Goal: Information Seeking & Learning: Understand process/instructions

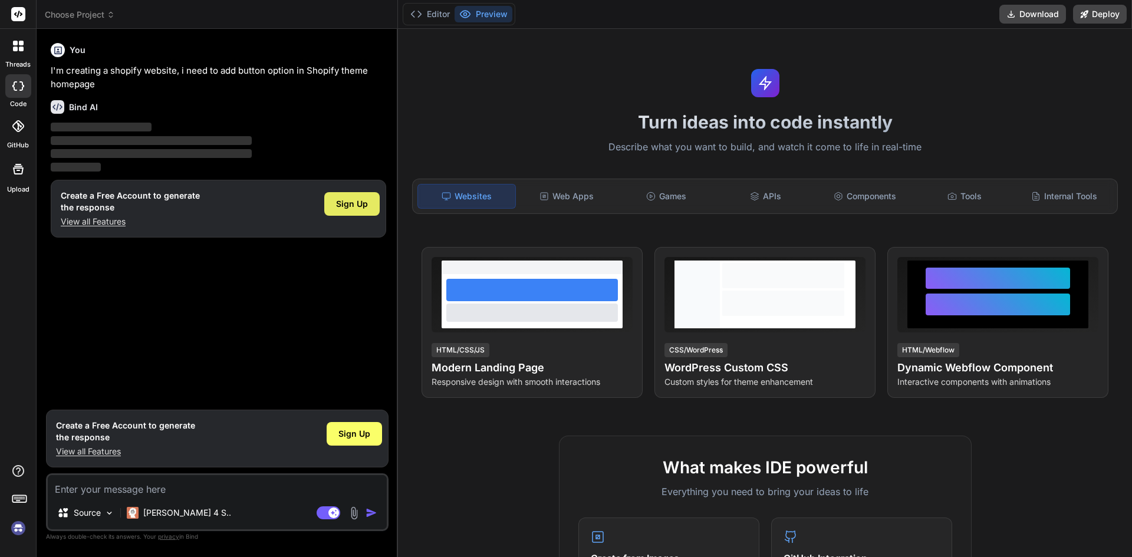
click at [362, 204] on span "Sign Up" at bounding box center [352, 204] width 32 height 12
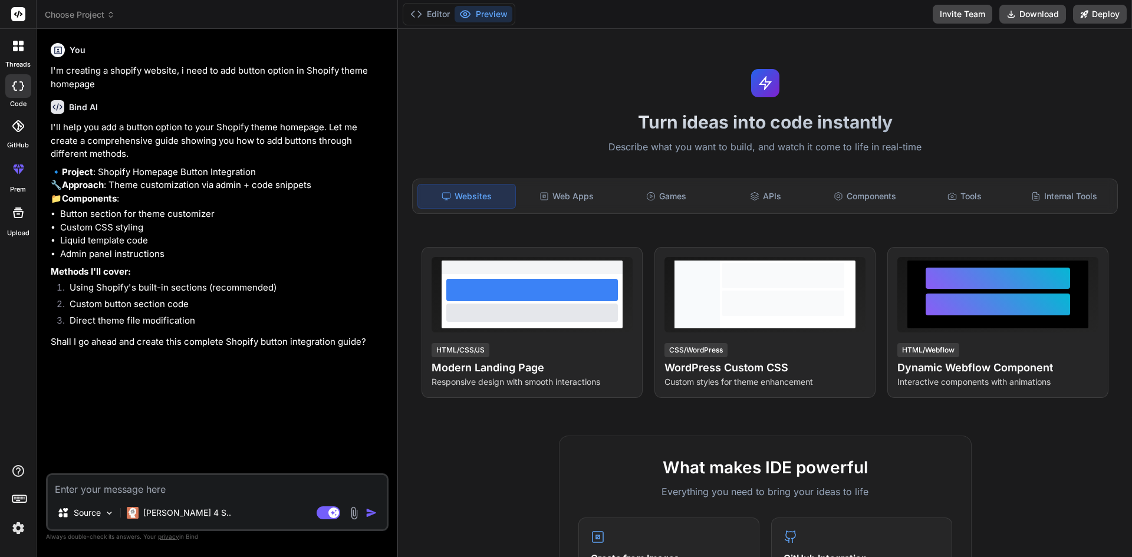
type textarea "x"
click at [174, 489] on textarea at bounding box center [217, 485] width 339 height 21
type textarea "y"
type textarea "x"
type textarea "ye"
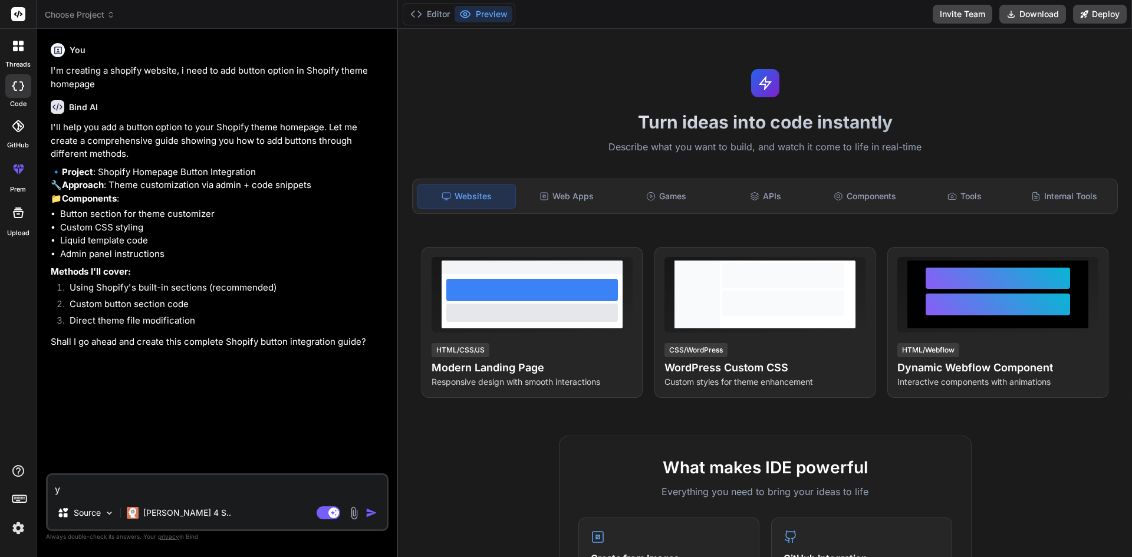
type textarea "x"
type textarea "yes"
type textarea "x"
type textarea "yes"
type textarea "x"
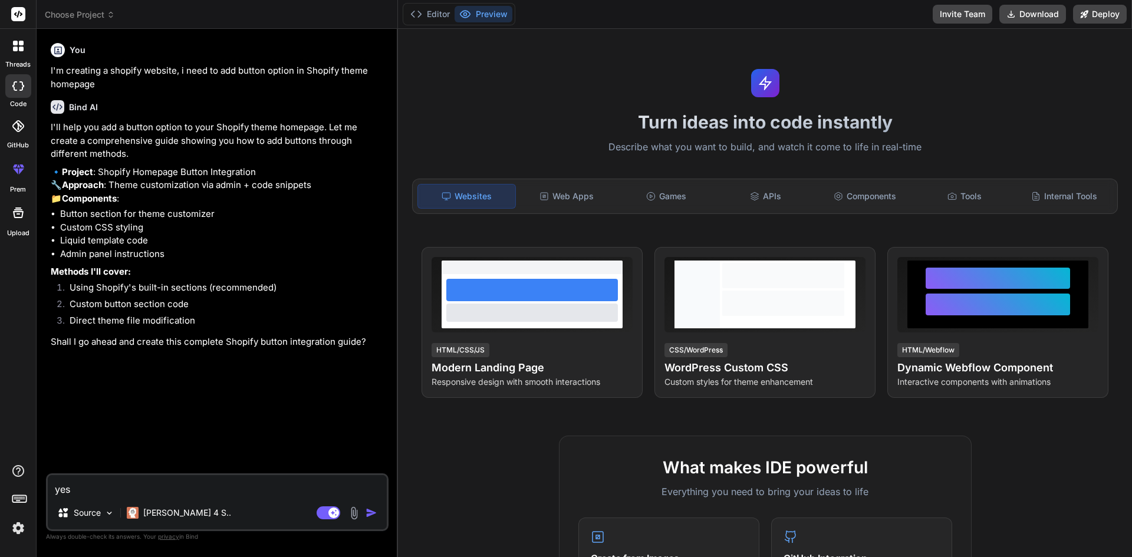
type textarea "yes p"
type textarea "x"
type textarea "yes pl"
type textarea "x"
type textarea "yes ple"
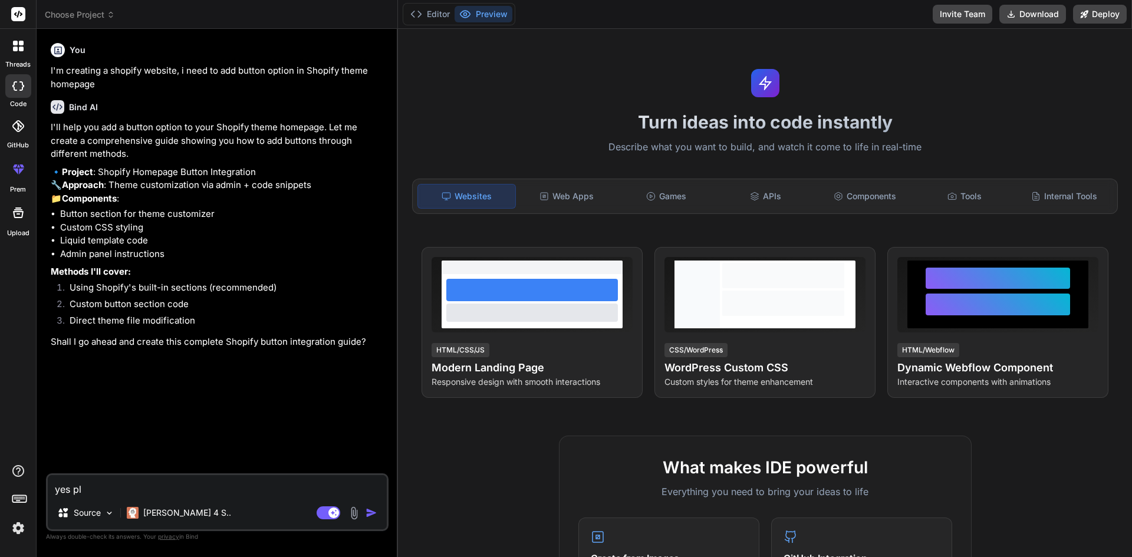
type textarea "x"
type textarea "yes plea"
type textarea "x"
type textarea "yes pleae"
type textarea "x"
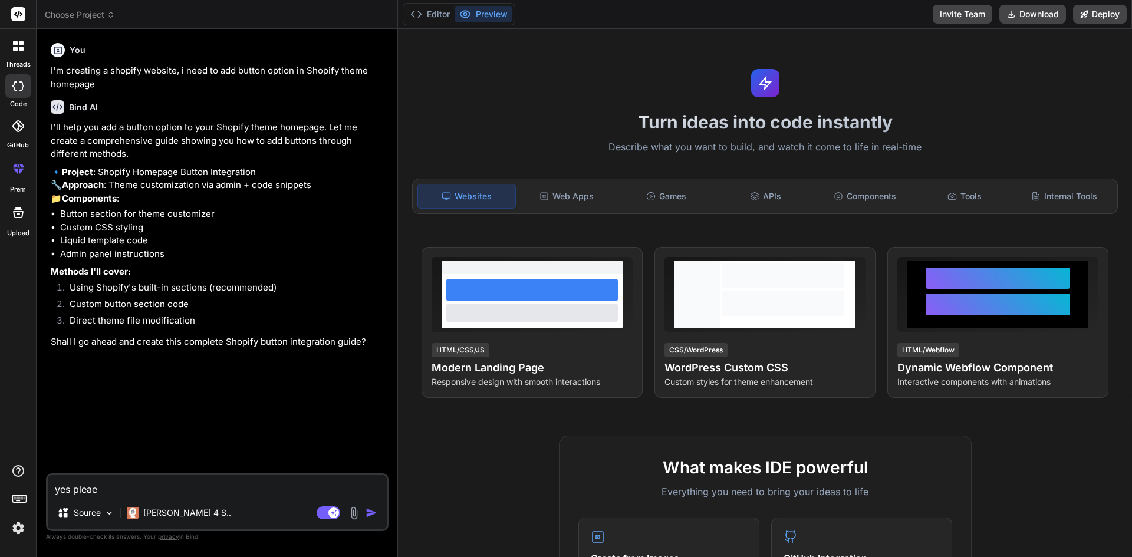
type textarea "yes pleae"
type textarea "x"
type textarea "yes pleae"
type textarea "x"
type textarea "yes pleaes"
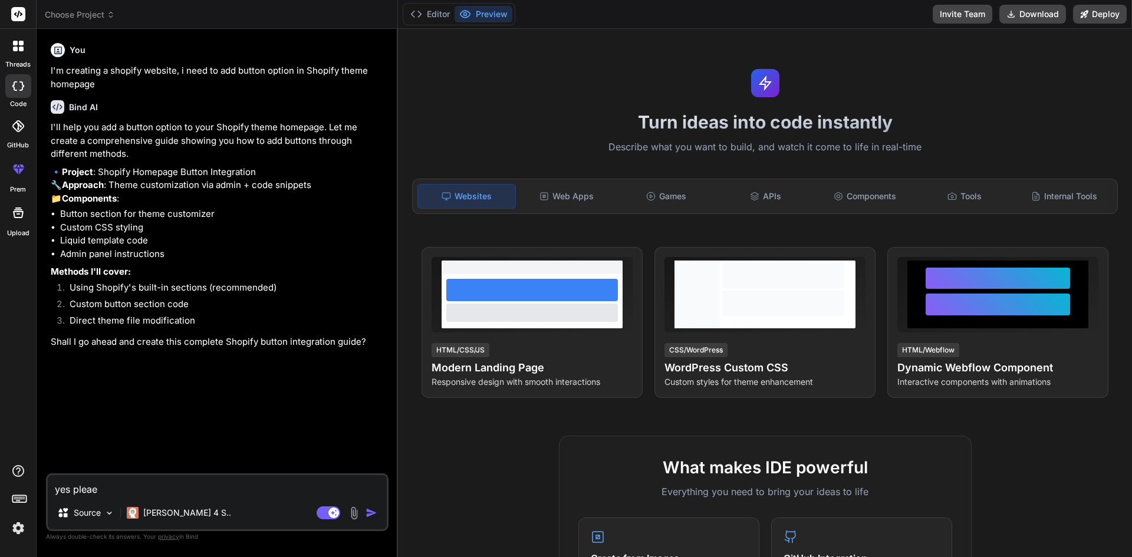
type textarea "x"
type textarea "yes pleae"
type textarea "x"
type textarea "yes plea"
type textarea "x"
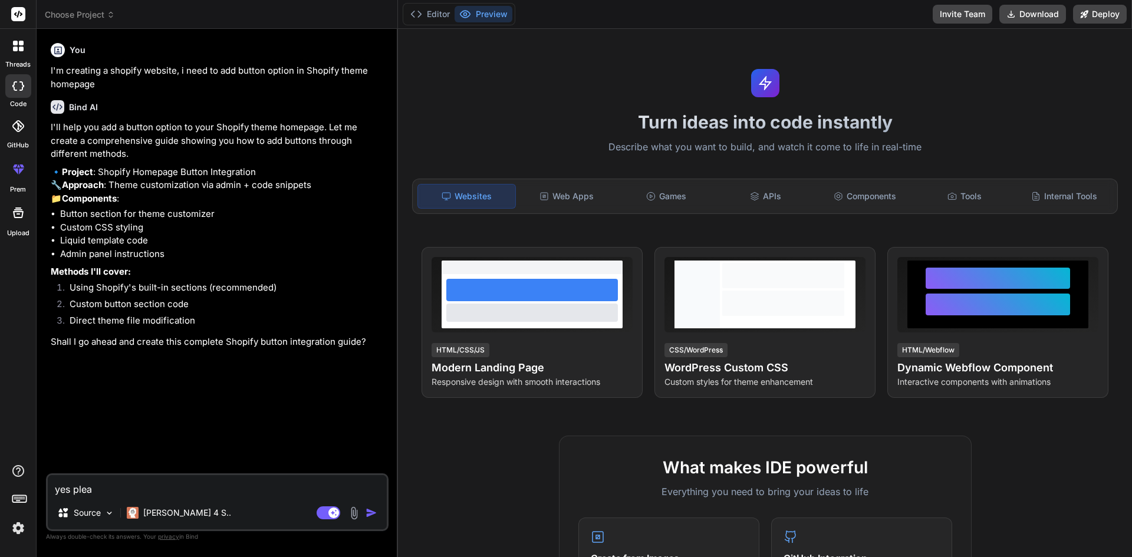
type textarea "yes pleas"
type textarea "x"
type textarea "yes please"
type textarea "x"
type textarea "yes please"
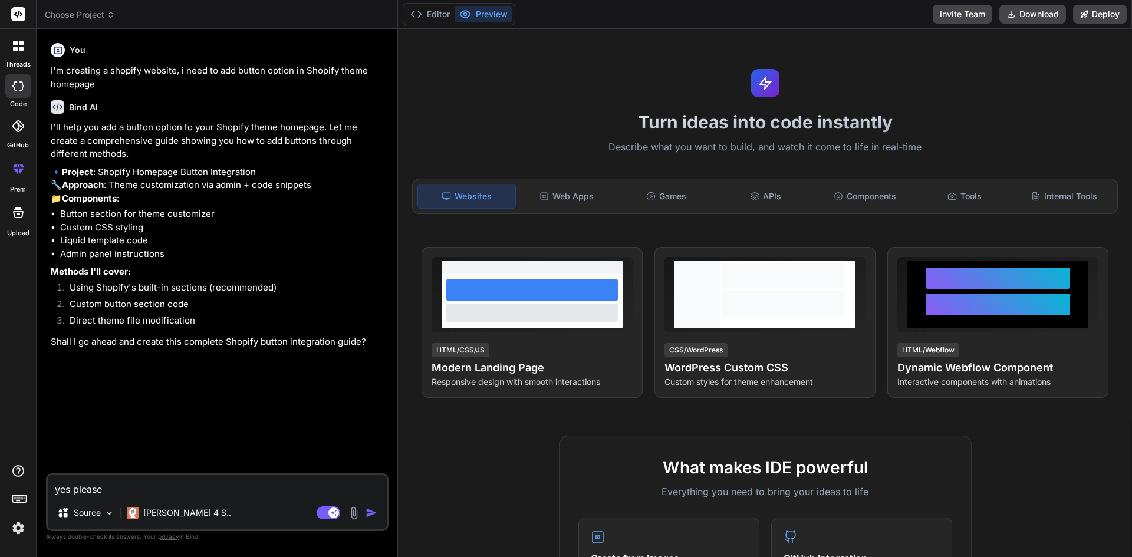
type textarea "x"
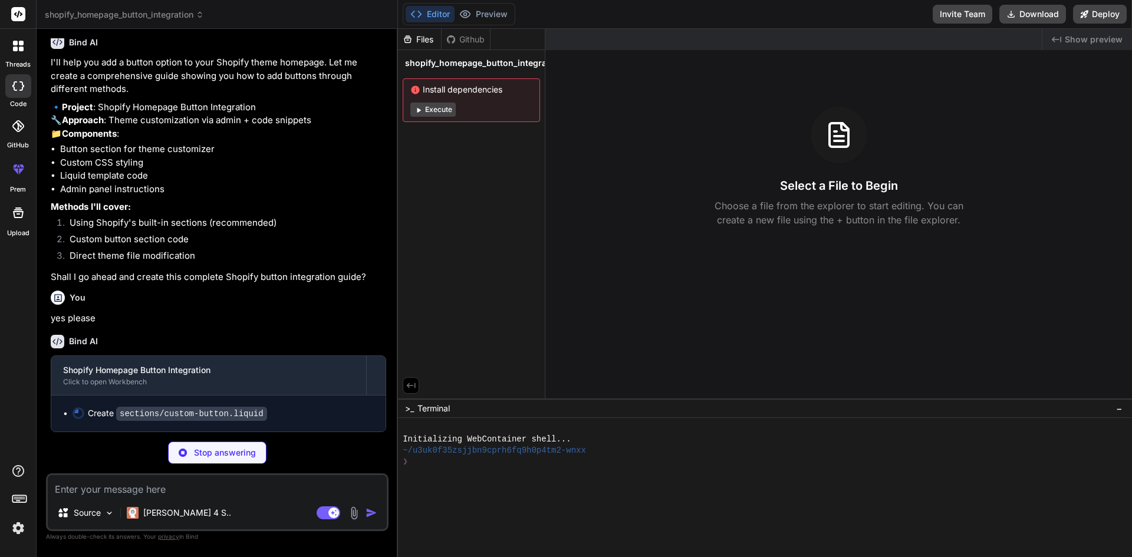
scroll to position [91, 0]
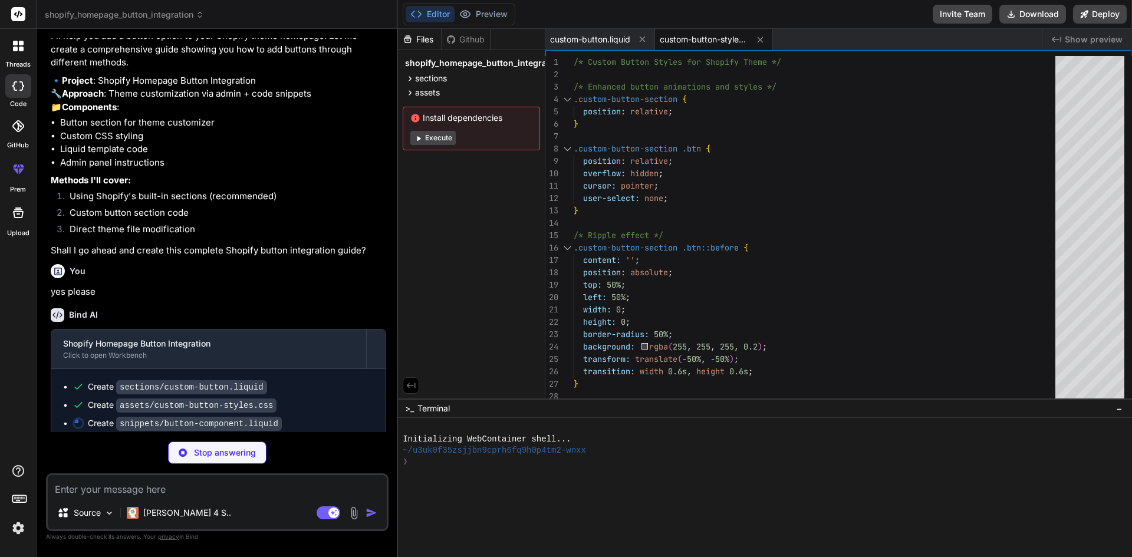
type textarea "x"
type textarea ".btn-secondary:hover { background-color: {{ settings.colors_accent_2 | color_da…"
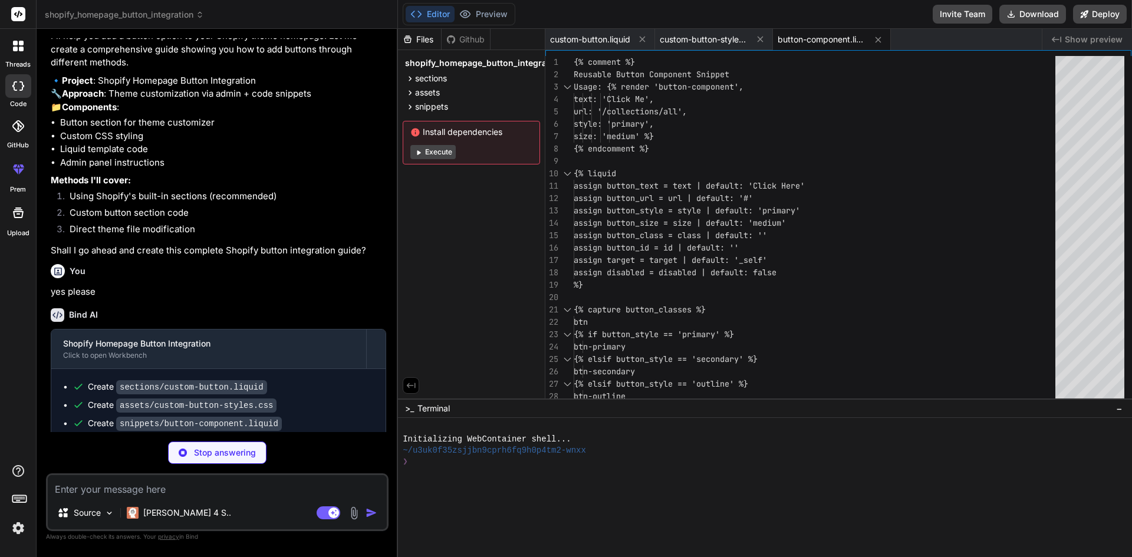
scroll to position [146, 0]
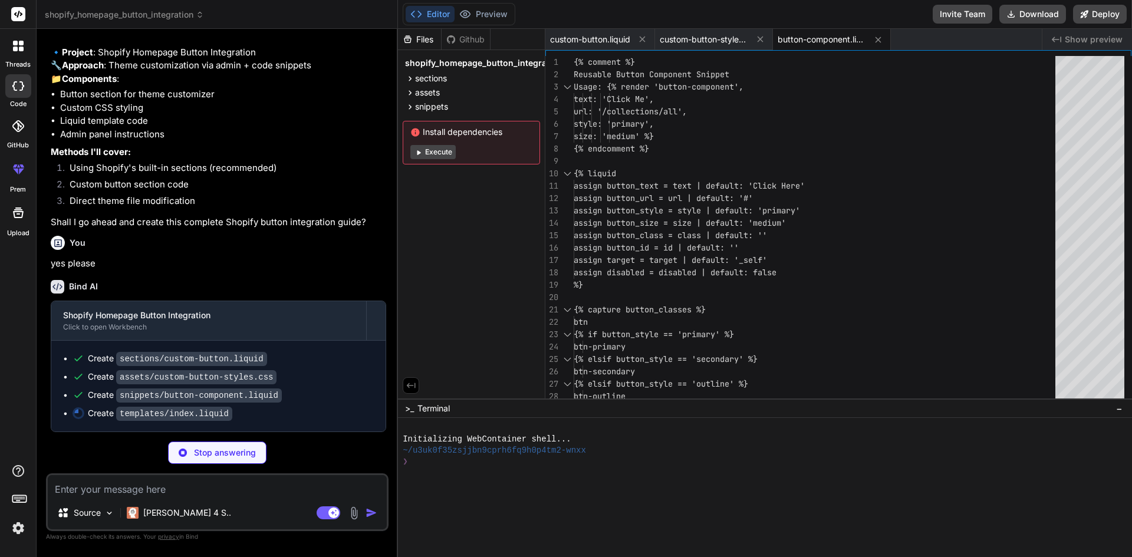
type textarea "x"
type textarea "size: 'large' %} </div> </div> </section>"
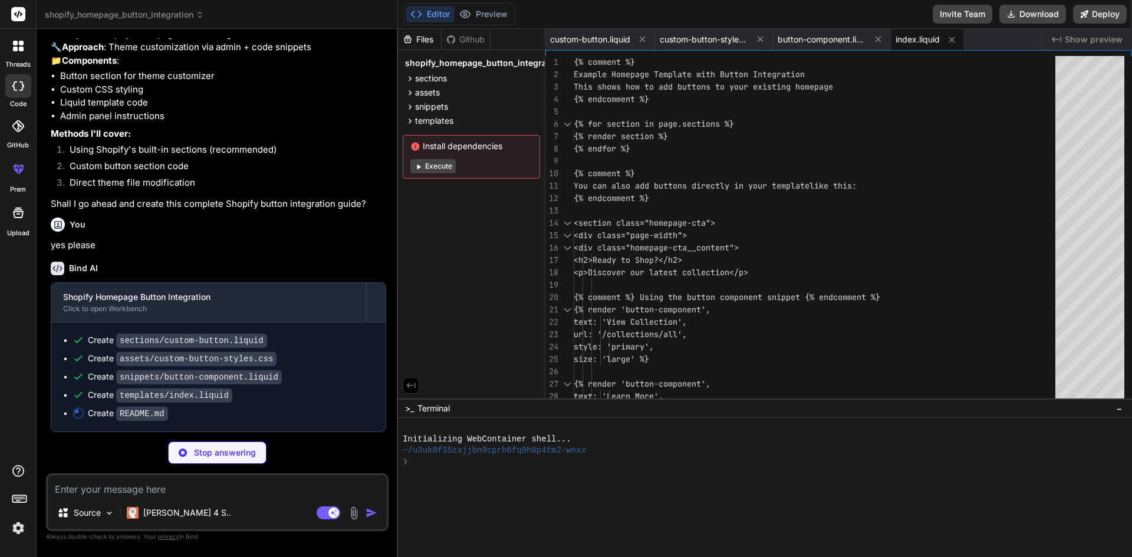
scroll to position [164, 0]
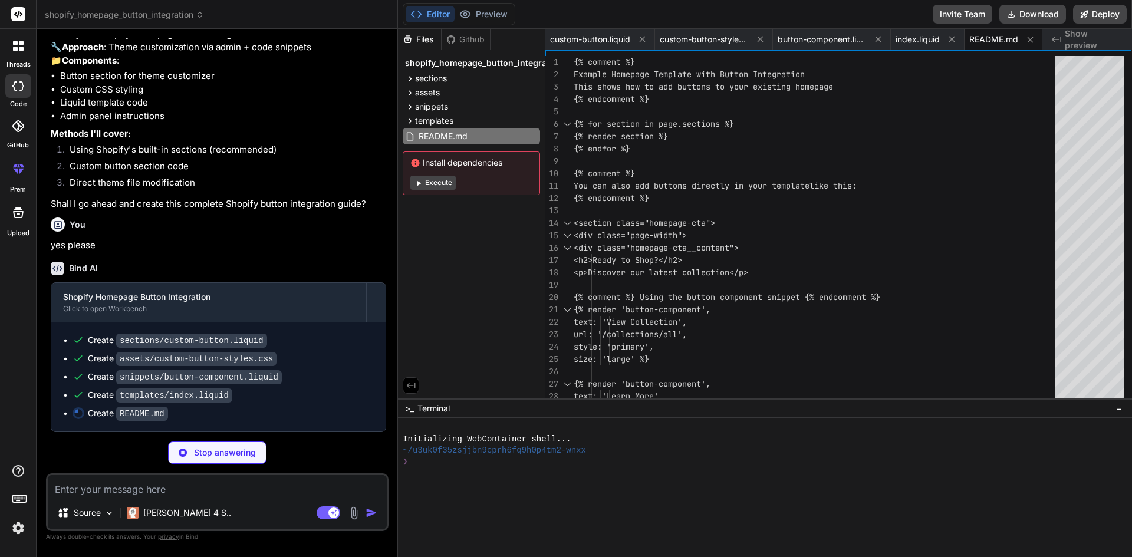
type textarea "x"
type textarea "- A/B test different button styles and copy - Keep accessibility standards in m…"
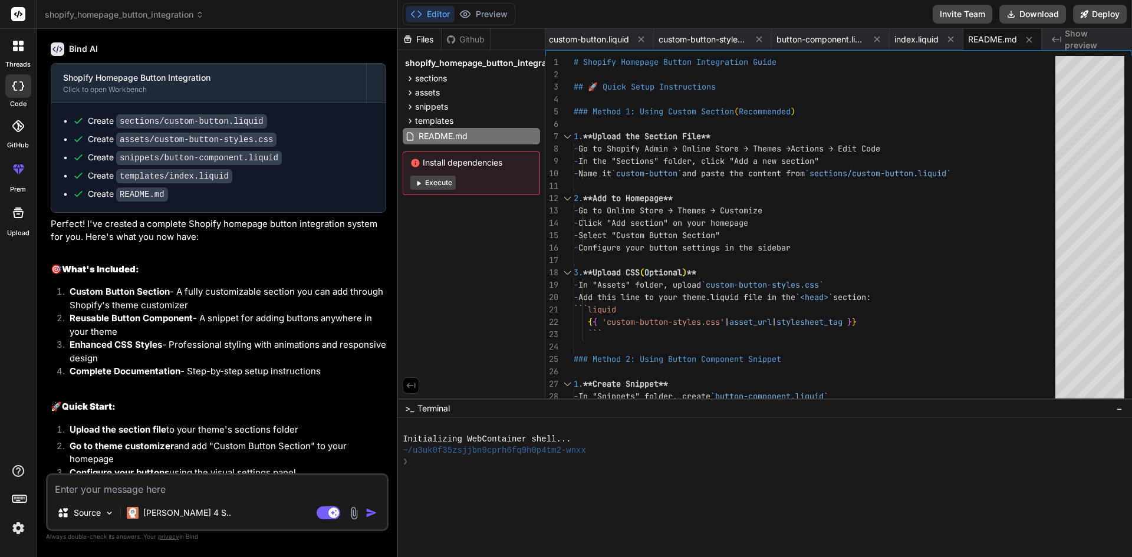
scroll to position [355, 0]
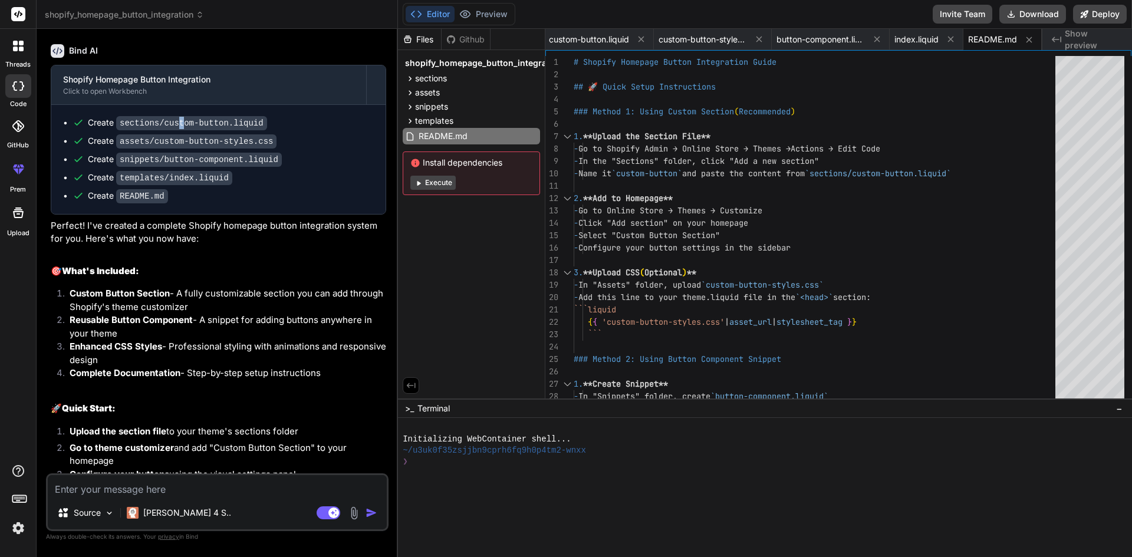
drag, startPoint x: 173, startPoint y: 154, endPoint x: 179, endPoint y: 147, distance: 9.2
click at [179, 130] on code "sections/custom-button.liquid" at bounding box center [191, 123] width 151 height 14
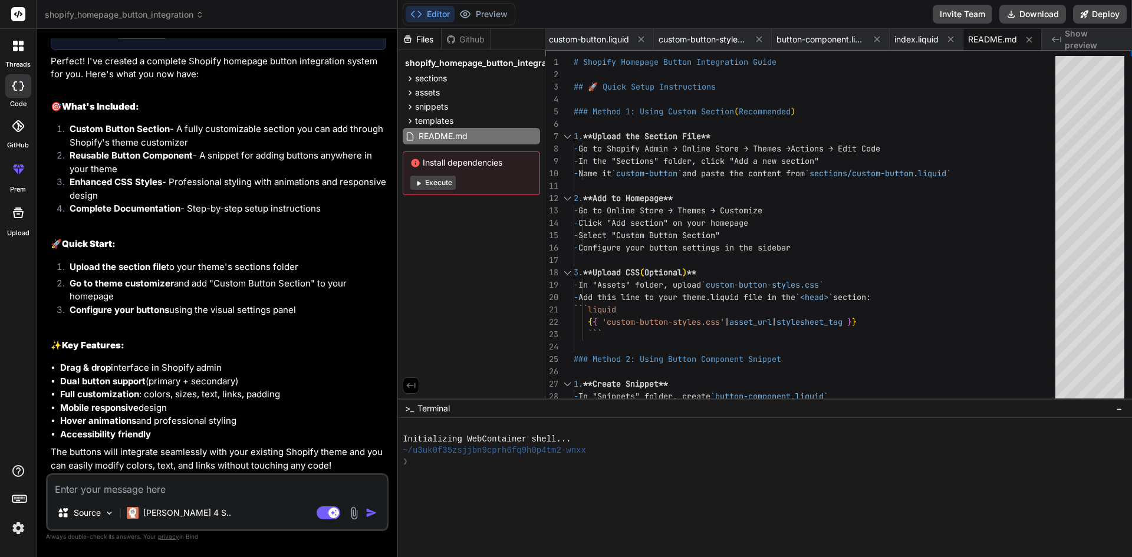
scroll to position [547, 0]
click at [1029, 17] on button "Download" at bounding box center [1032, 14] width 67 height 19
type textarea "x"
click at [182, 265] on li "Upload the section file to your theme's sections folder" at bounding box center [223, 267] width 326 height 17
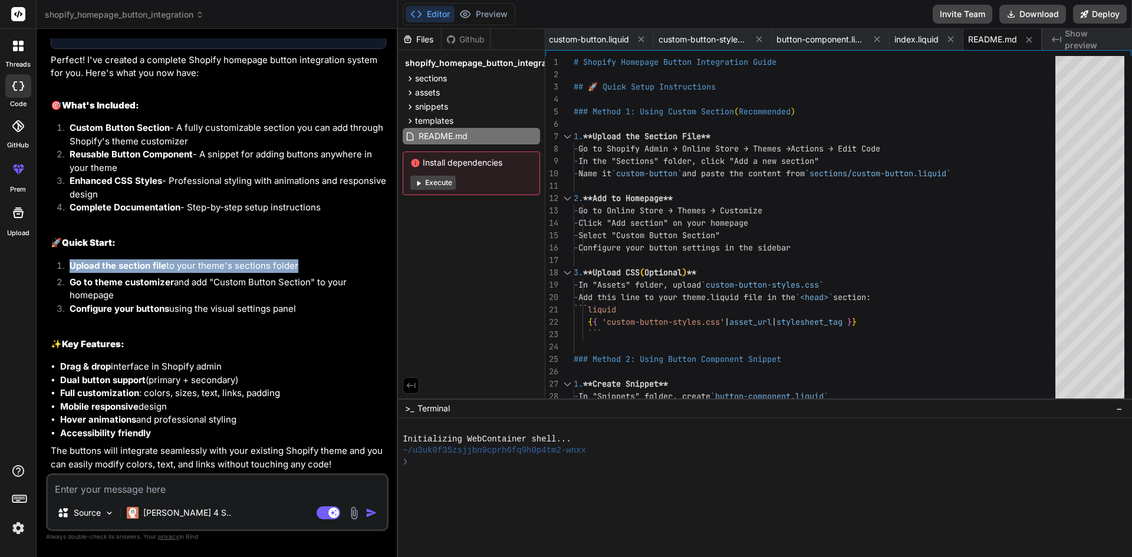
click at [182, 265] on li "Upload the section file to your theme's sections folder" at bounding box center [223, 267] width 326 height 17
click at [147, 492] on textarea at bounding box center [217, 485] width 339 height 21
type textarea "s"
type textarea "x"
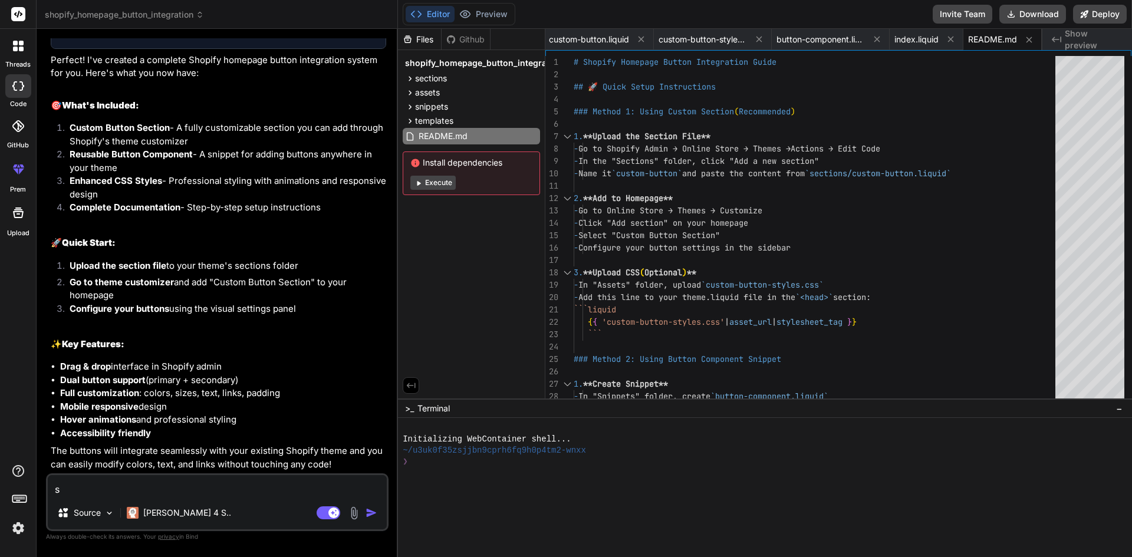
click at [147, 492] on textarea "s" at bounding box center [217, 485] width 339 height 21
type textarea "sh"
type textarea "x"
type textarea "sho"
type textarea "x"
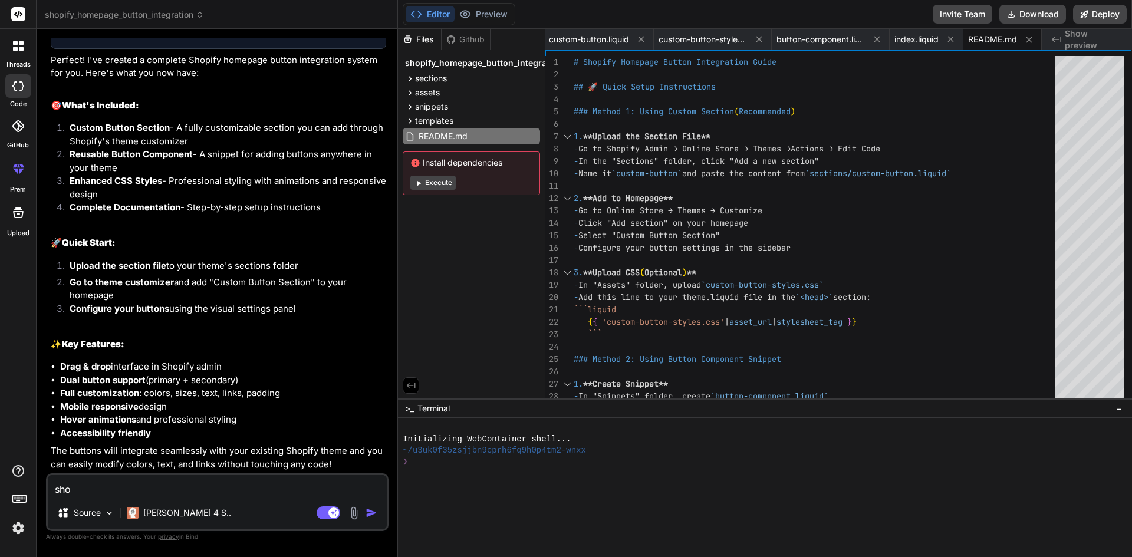
type textarea "shou"
type textarea "x"
type textarea "shoul"
type textarea "x"
type textarea "should"
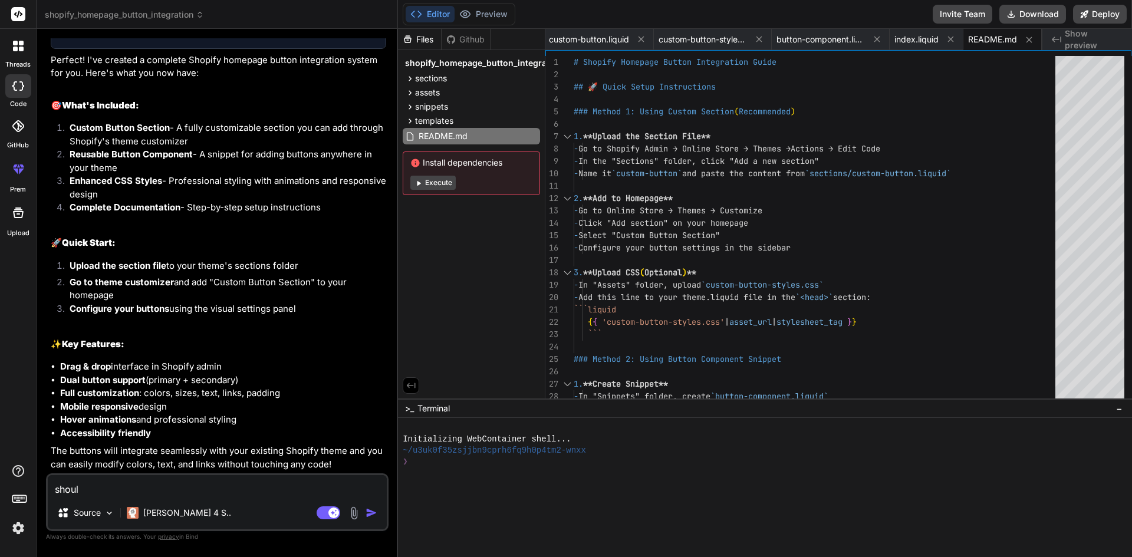
type textarea "x"
type textarea "should"
type textarea "x"
type textarea "should i"
type textarea "x"
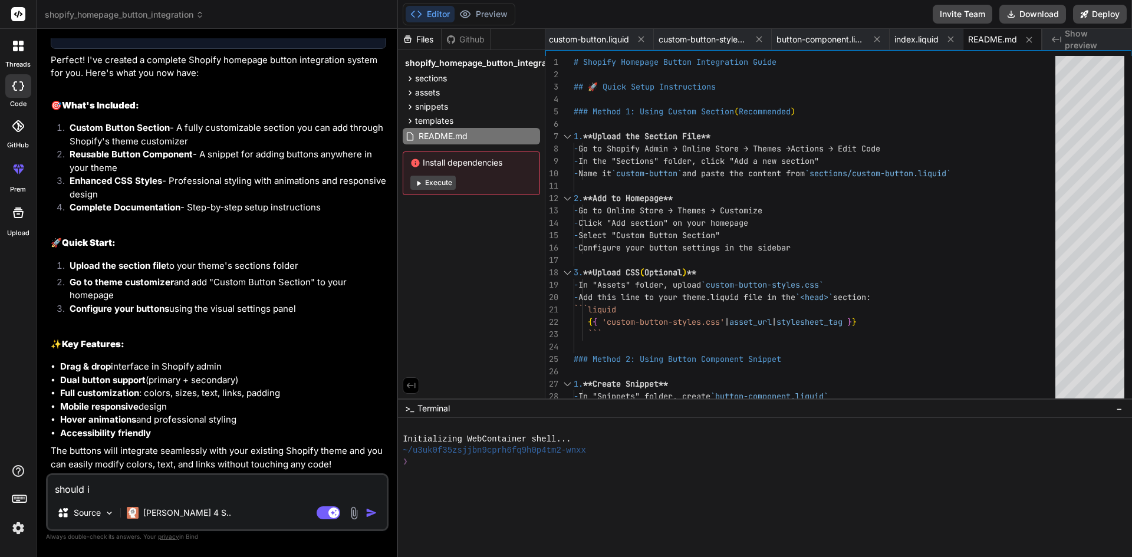
type textarea "should i"
type textarea "x"
type textarea "should i u"
type textarea "x"
type textarea "should i up"
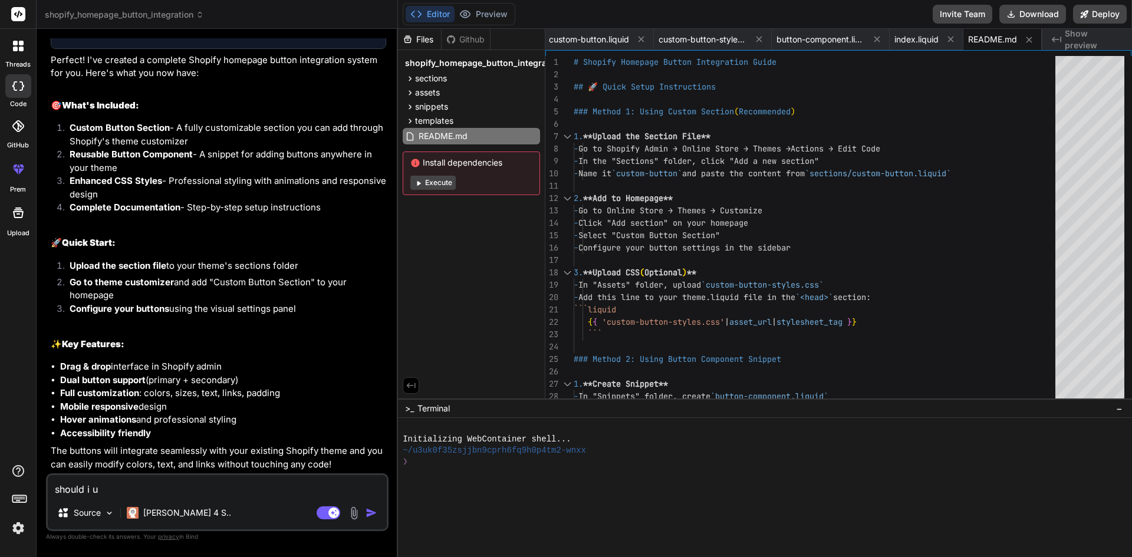
type textarea "x"
type textarea "should i upl"
type textarea "x"
type textarea "should i uplo"
type textarea "x"
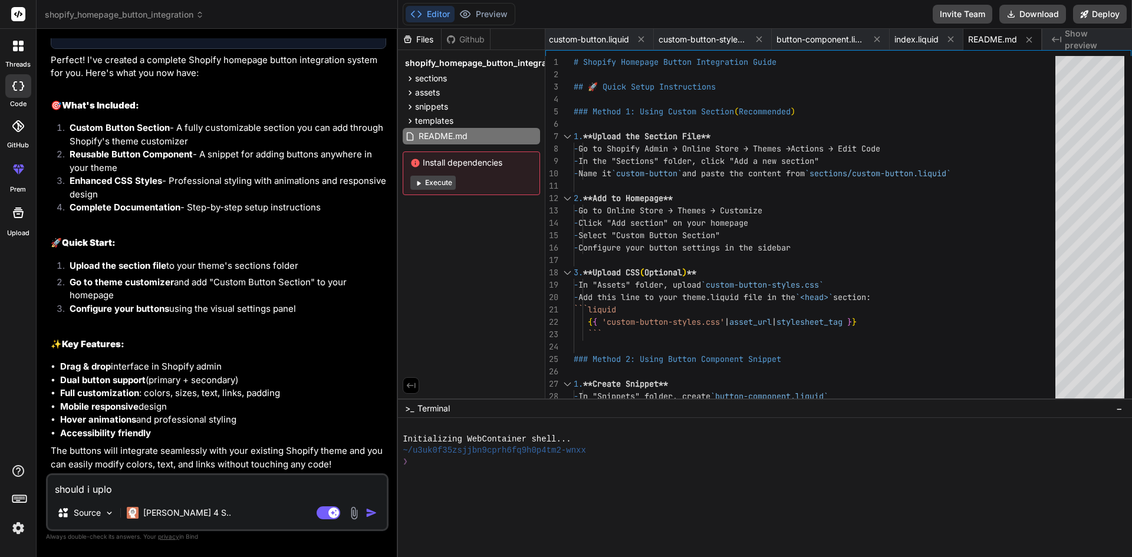
type textarea "should i uploa"
type textarea "x"
type textarea "should i upload"
type textarea "x"
type textarea "should i upload"
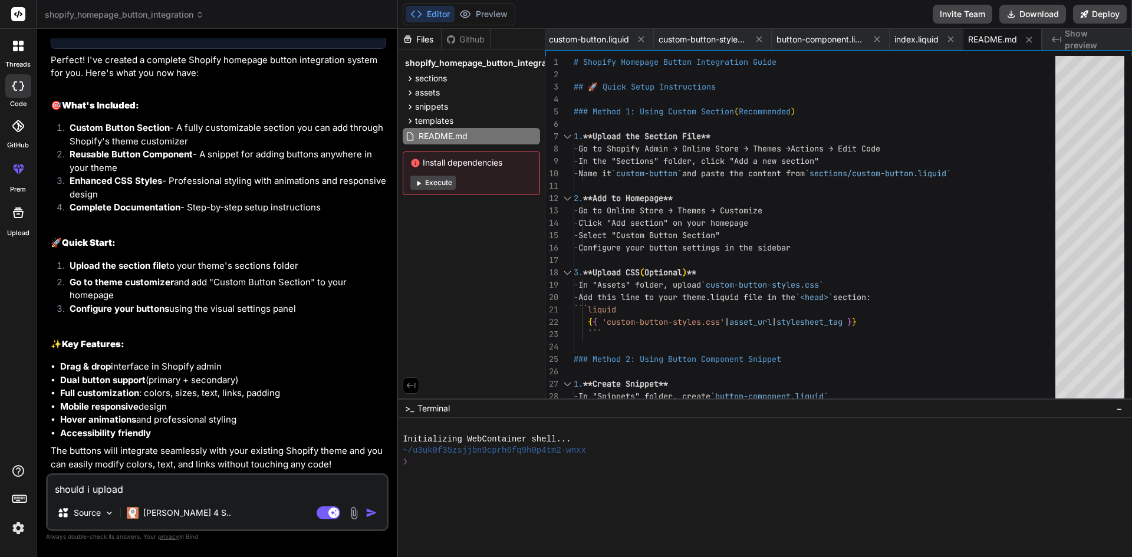
type textarea "x"
type textarea "should i upload s"
type textarea "x"
type textarea "should i upload se"
type textarea "x"
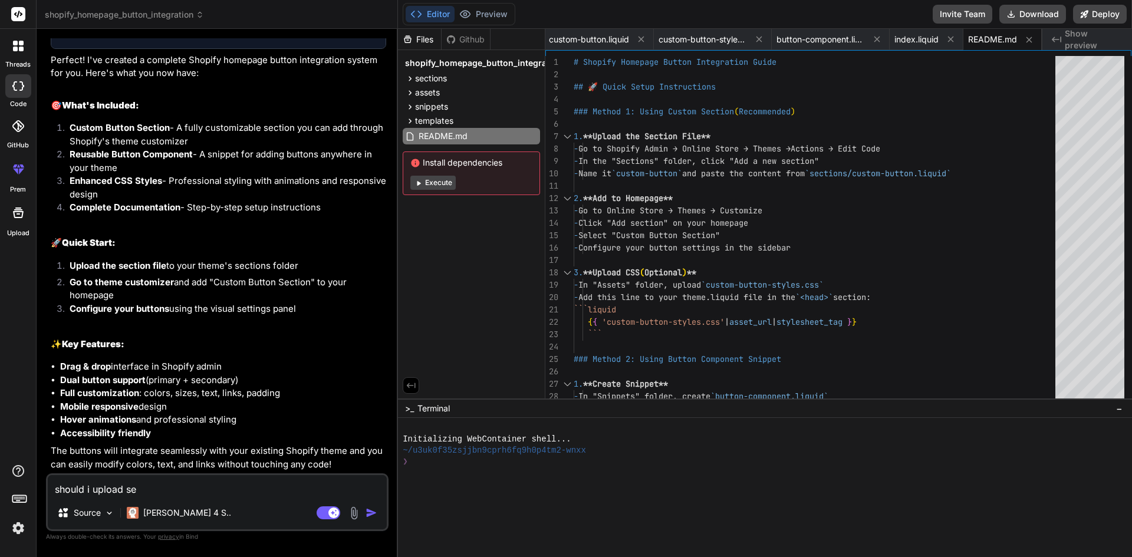
type textarea "should i upload sec"
type textarea "x"
type textarea "should i upload sect"
type textarea "x"
type textarea "should i upload secti"
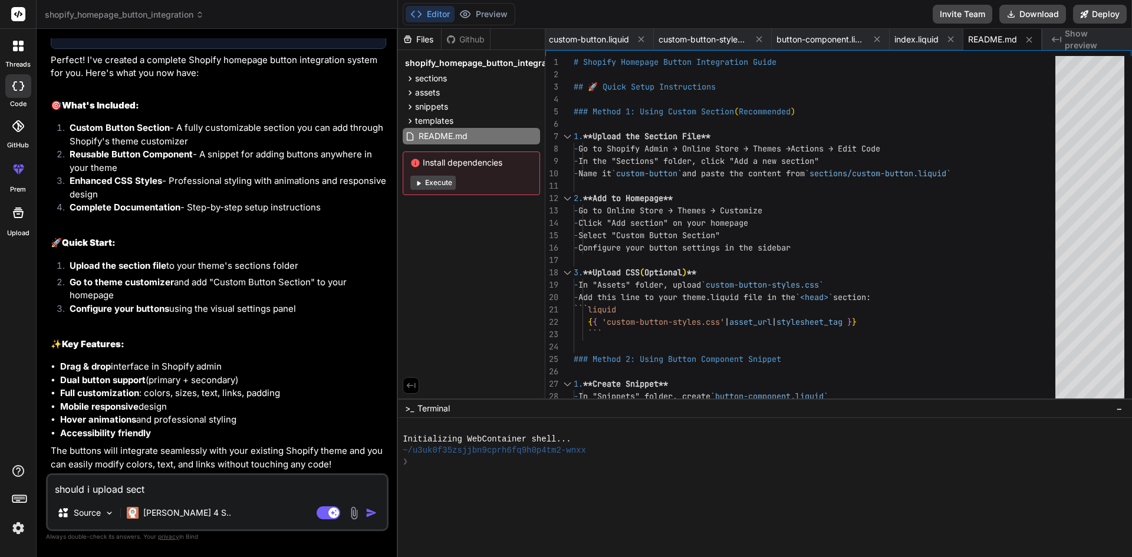
type textarea "x"
type textarea "should i upload sectio"
type textarea "x"
type textarea "should i upload section"
type textarea "x"
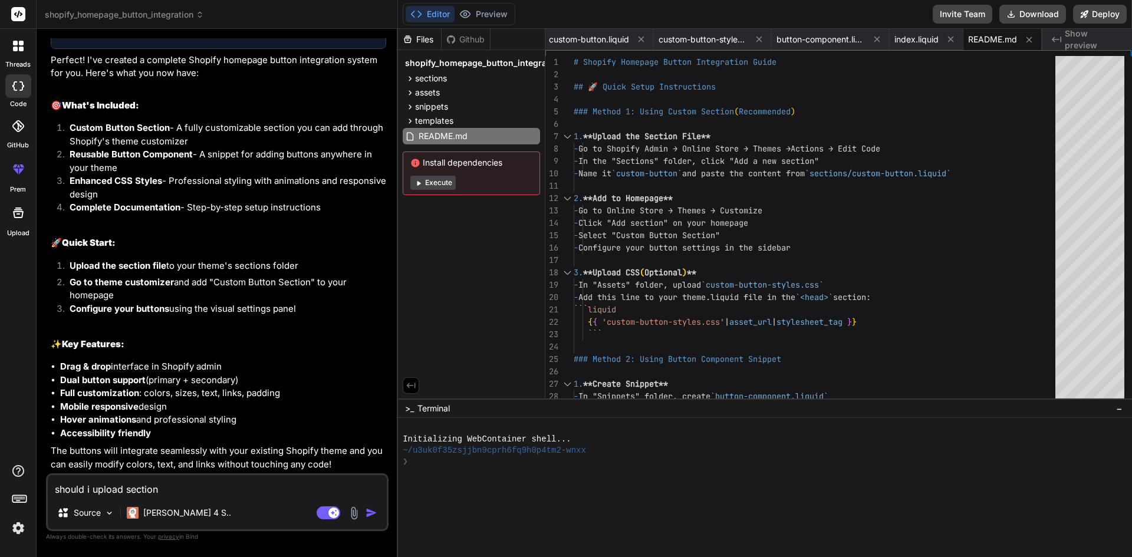
type textarea "should i upload section"
type textarea "x"
type textarea "should i upload section f"
type textarea "x"
type textarea "should i upload section fi"
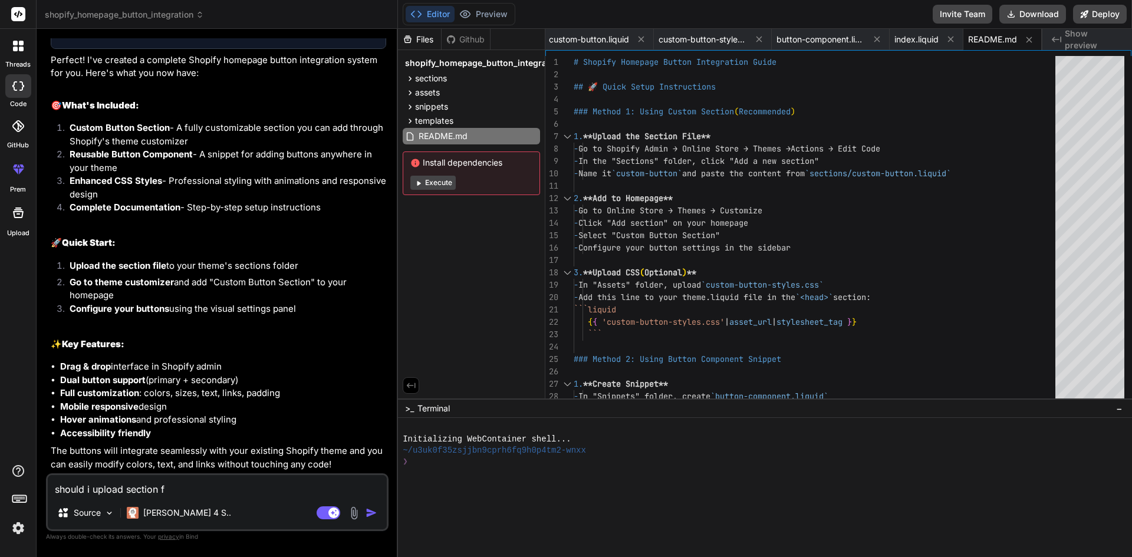
type textarea "x"
type textarea "should i upload section fil"
type textarea "x"
type textarea "should i upload section file"
type textarea "x"
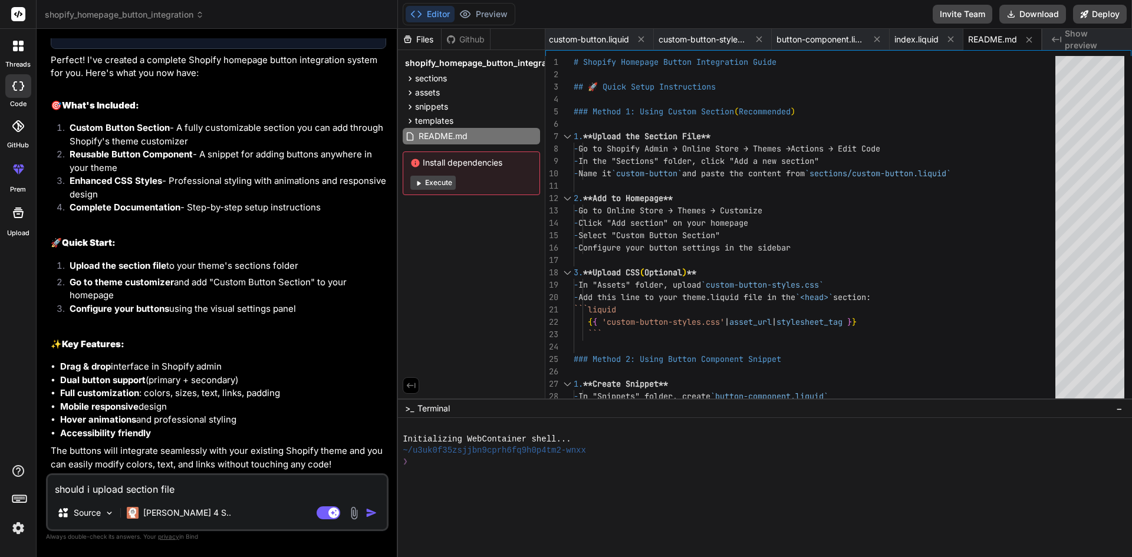
type textarea "should i upload section file"
type textarea "x"
type textarea "should i upload section file o"
type textarea "x"
type textarea "should i upload section file on"
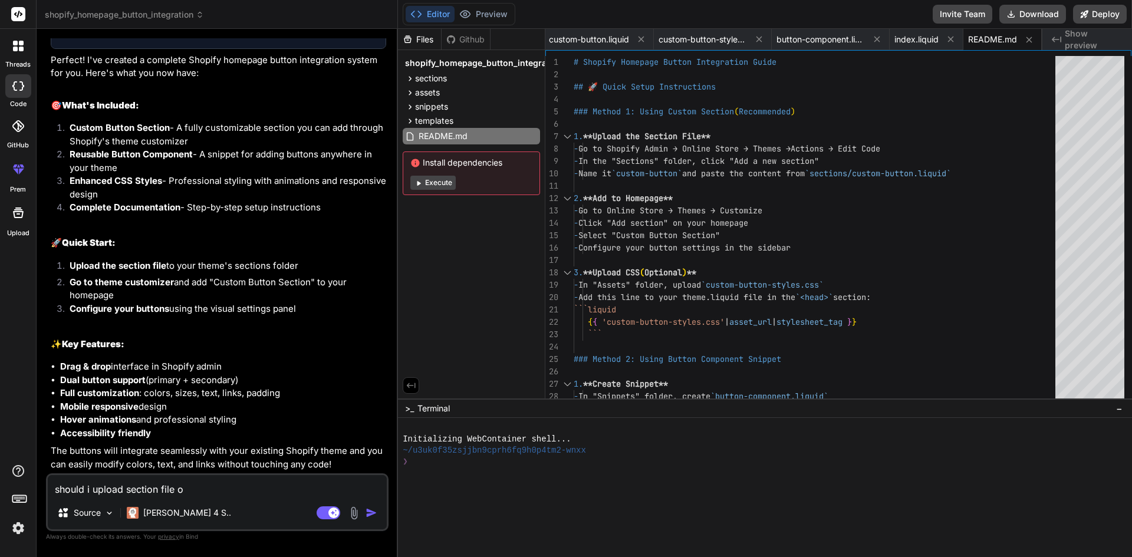
type textarea "x"
type textarea "should i upload section file onl"
type textarea "x"
type textarea "should i upload section file onle"
type textarea "x"
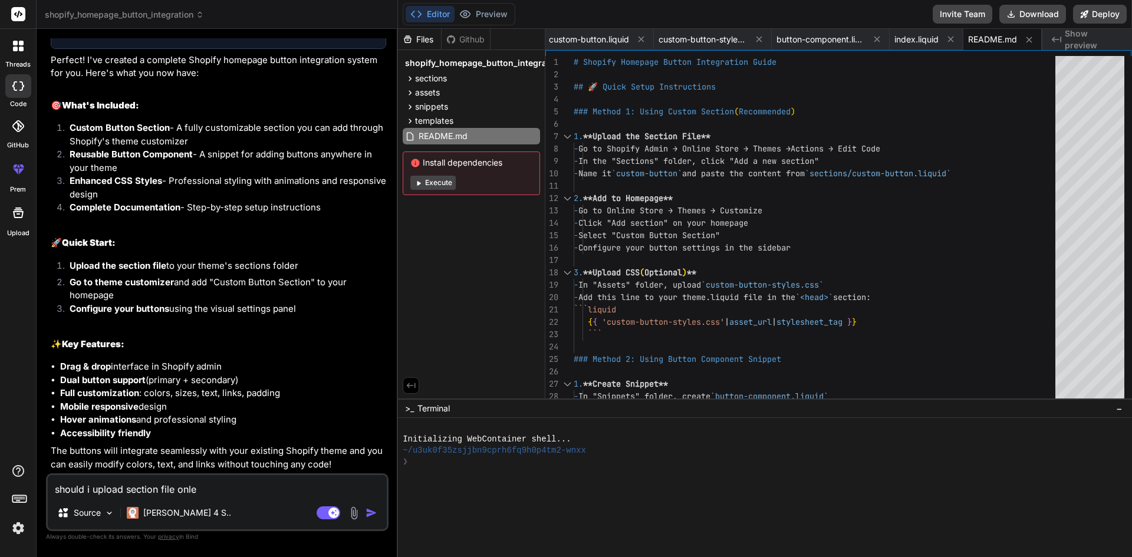
type textarea "should i upload section file onl"
type textarea "x"
type textarea "should i upload section file only"
type textarea "x"
type textarea "should i upload section file only?"
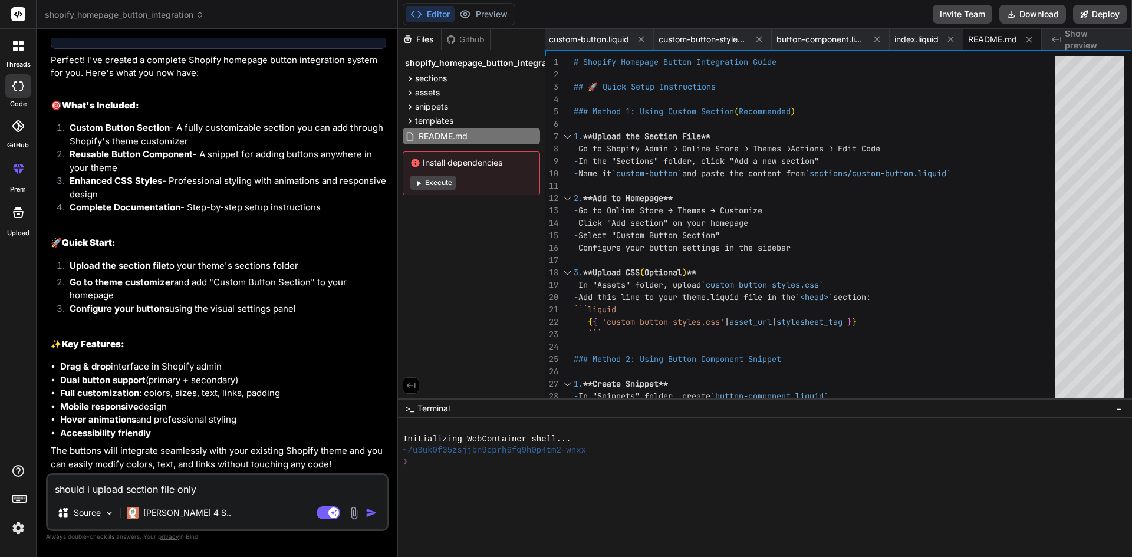
type textarea "x"
type textarea "should i upload section file only?"
type textarea "x"
type textarea "should i upload section file only? o"
type textarea "x"
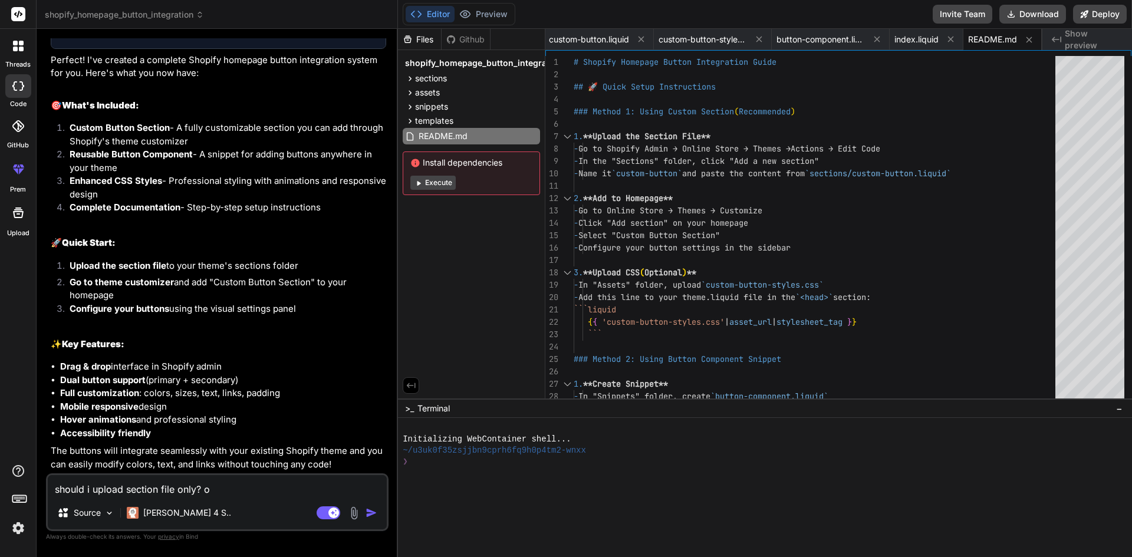
type textarea "should i upload section file only? or"
type textarea "x"
type textarea "should i upload section file only? or"
type textarea "x"
type textarea "should i upload section file only? or a"
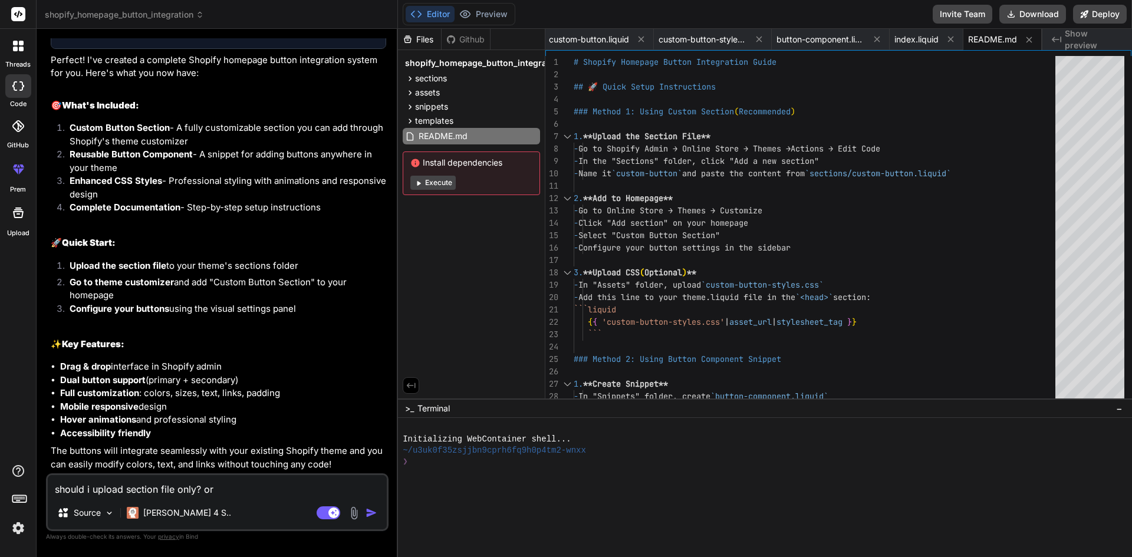
type textarea "x"
type textarea "should i upload section file only? or al"
type textarea "x"
type textarea "should i upload section file only? or all"
type textarea "x"
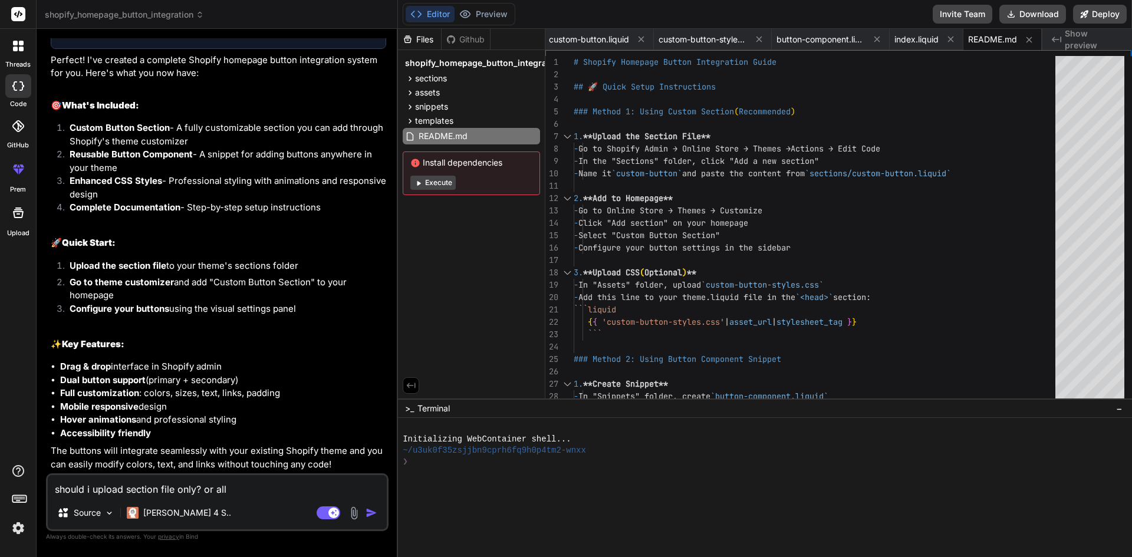
type textarea "should i upload section file only? or all"
type textarea "x"
type textarea "should i upload section file only? or all f"
type textarea "x"
type textarea "should i upload section file only? or all fi"
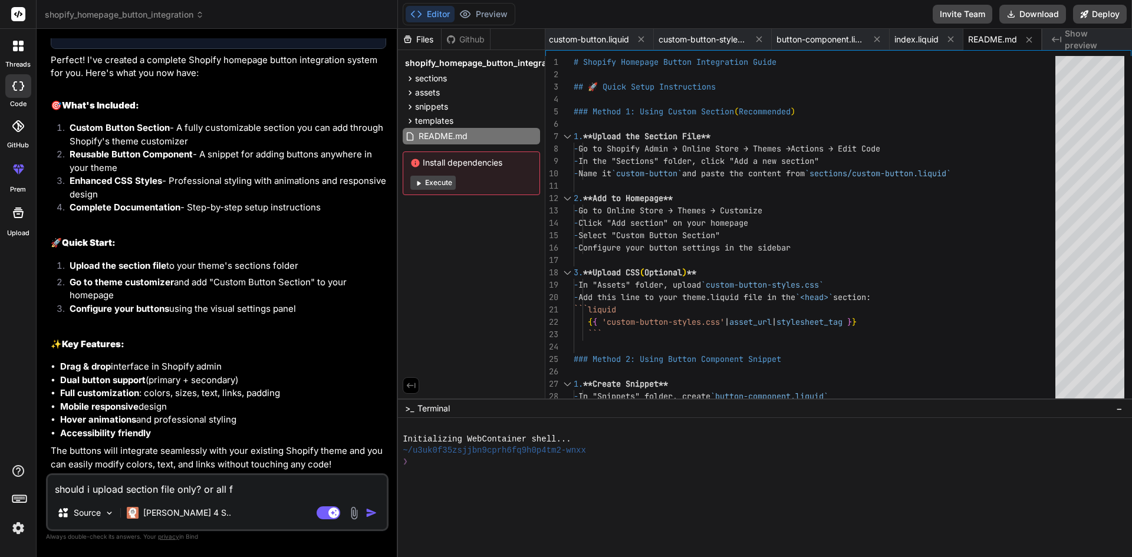
type textarea "x"
type textarea "should i upload section file only? or all fil"
type textarea "x"
type textarea "should i upload section file only? or all file"
type textarea "x"
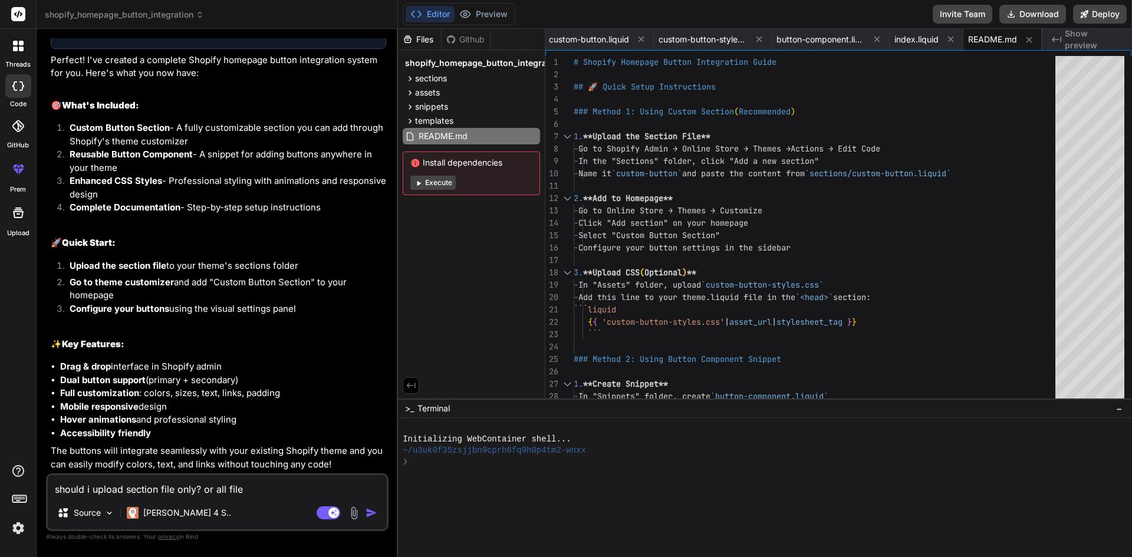
type textarea "should i upload section file only? or all files"
type textarea "x"
type textarea "should i upload section file only? or all files"
type textarea "x"
type textarea "should i upload section file only? or all files ("
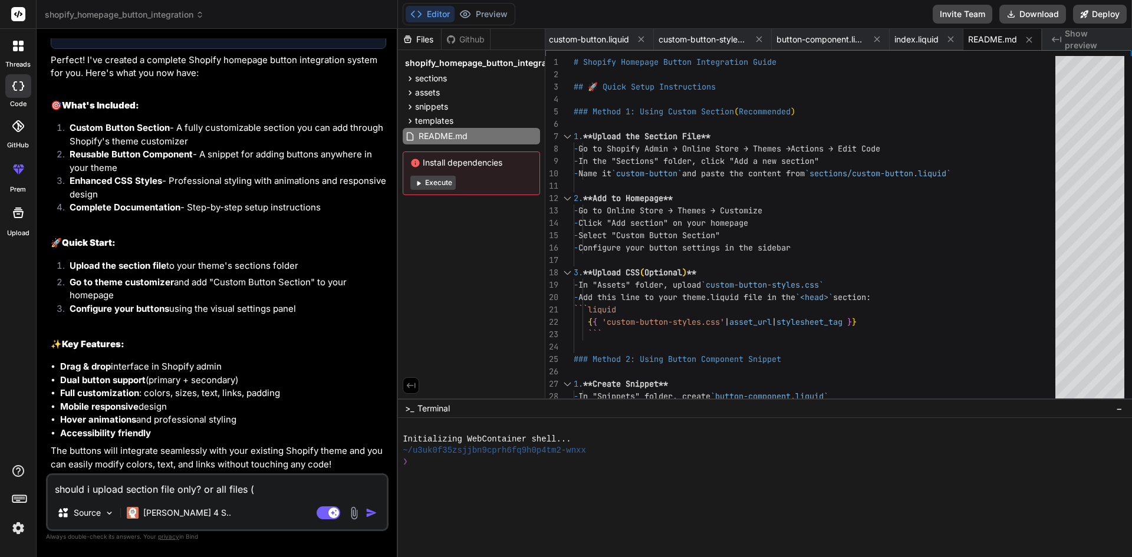
type textarea "x"
type textarea "should i upload section file only? or all files (s"
type textarea "x"
type textarea "should i upload section file only? or all files (se"
type textarea "x"
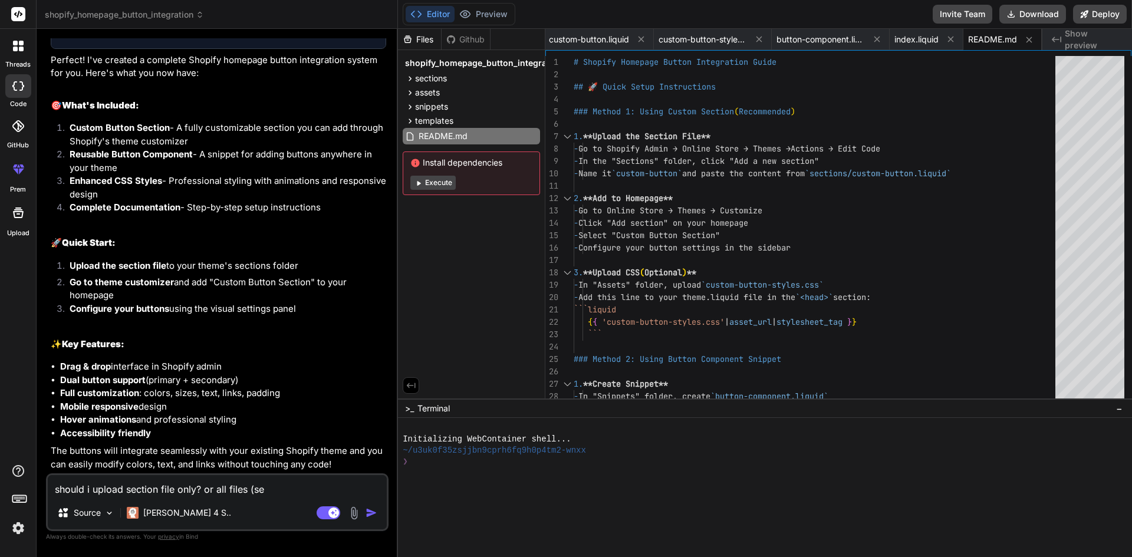
type textarea "should i upload section file only? or all files (sec"
type textarea "x"
type textarea "should i upload section file only? or all files (sect"
type textarea "x"
type textarea "should i upload section file only? or all files (secti"
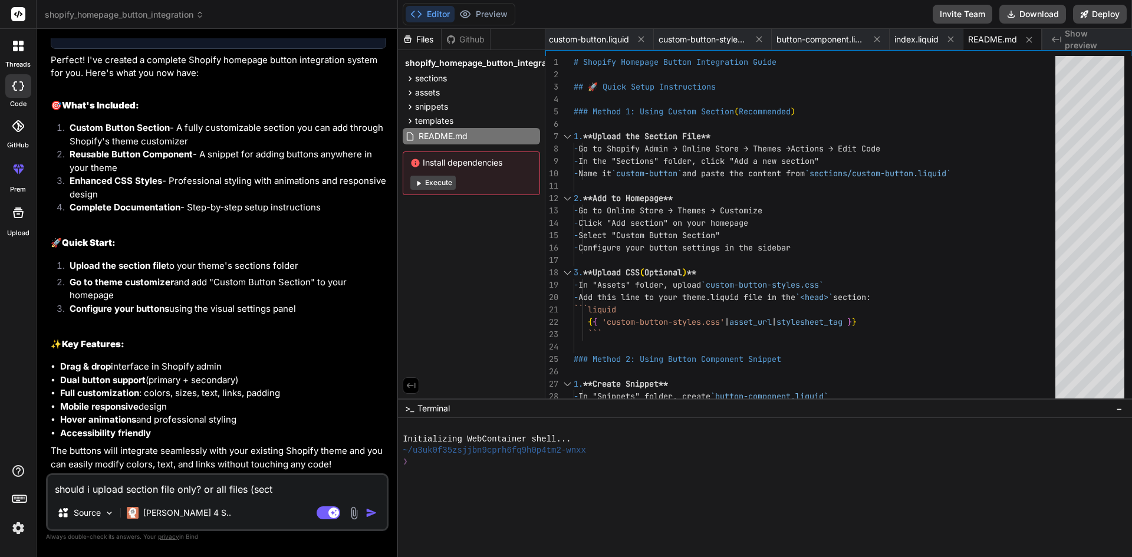
type textarea "x"
type textarea "should i upload section file only? or all files (sectio"
type textarea "x"
type textarea "should i upload section file only? or all files (section"
type textarea "x"
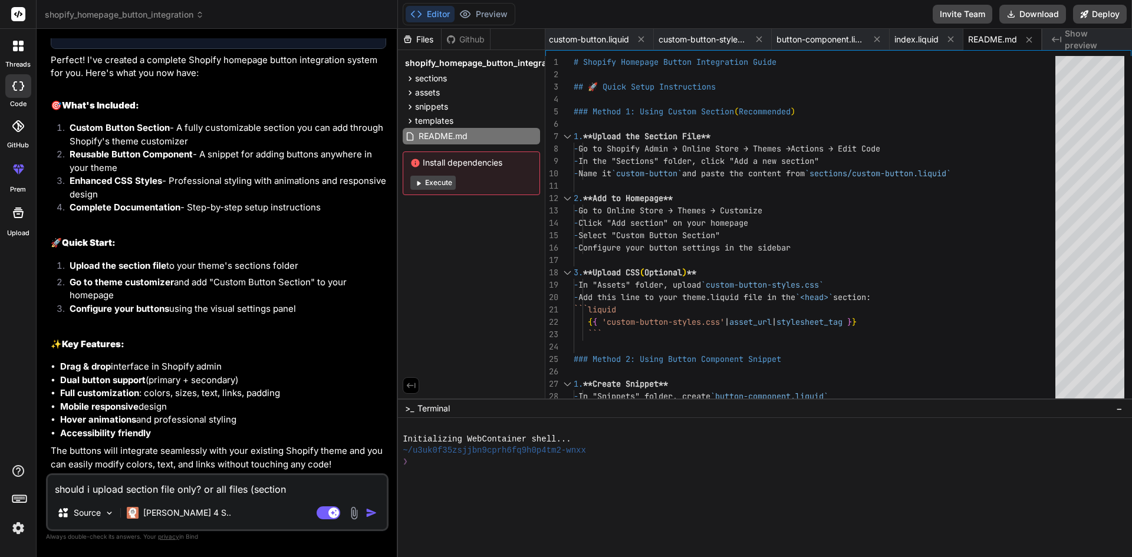
type textarea "should i upload section file only? or all files (section,"
type textarea "x"
type textarea "should i upload section file only? or all files (section,"
type textarea "x"
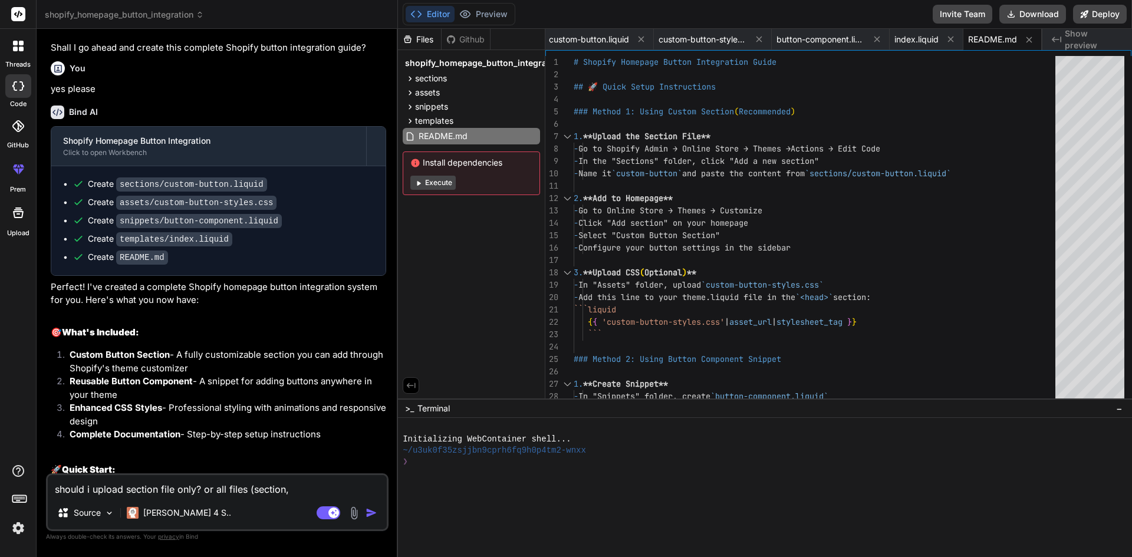
scroll to position [293, 0]
type textarea "should i upload section file only? or all files (section, a"
type textarea "x"
type textarea "should i upload section file only? or all files (section, as"
type textarea "x"
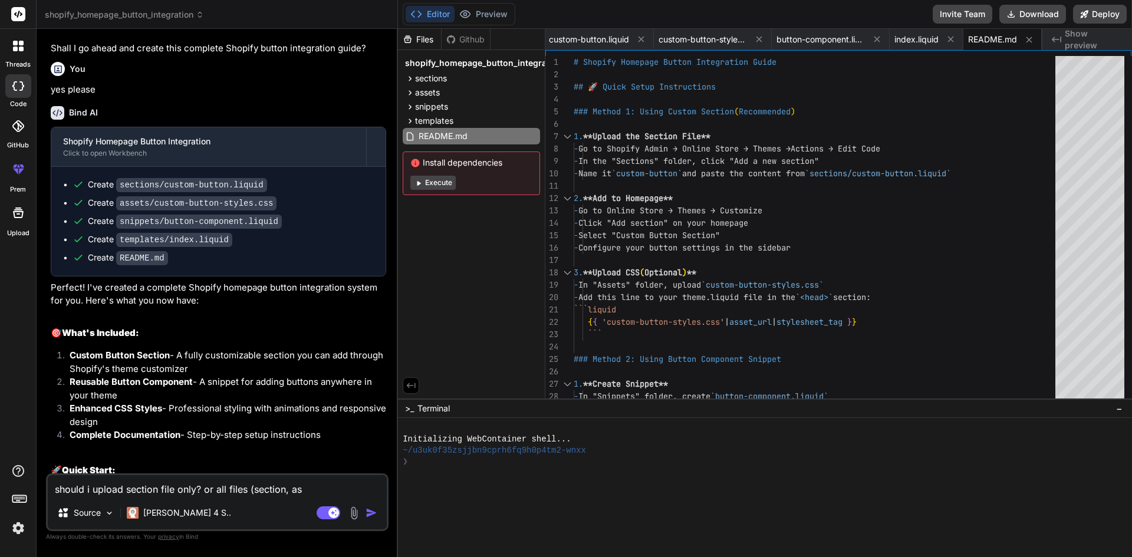
type textarea "should i upload section file only? or all files (section, ass"
type textarea "x"
type textarea "should i upload section file only? or all files (section, asse"
type textarea "x"
type textarea "should i upload section file only? or all files (section, asset"
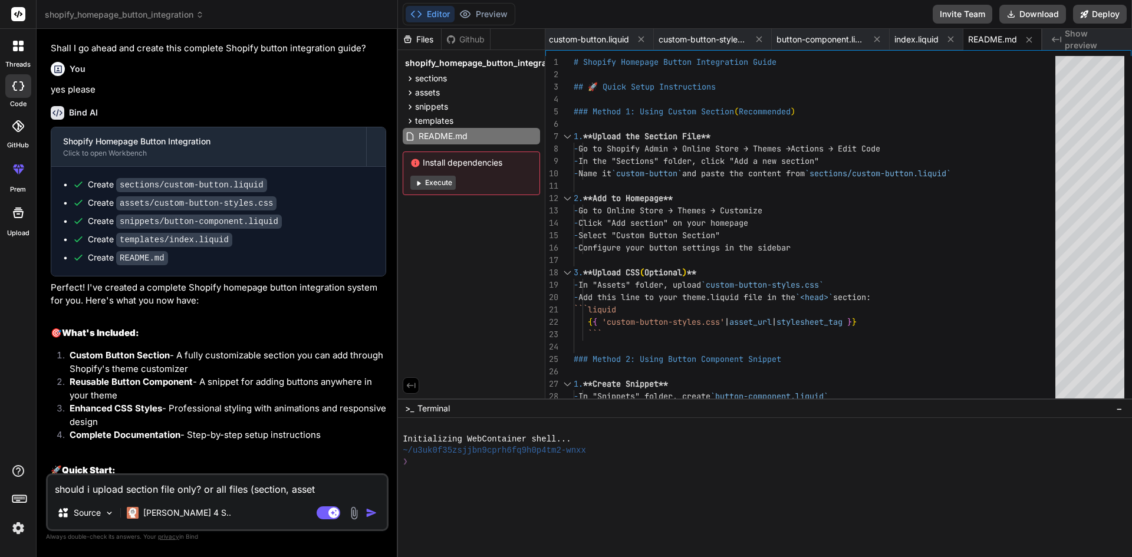
type textarea "x"
type textarea "should i upload section file only? or all files (section, assets"
type textarea "x"
type textarea "should i upload section file only? or all files (section, assets,"
type textarea "x"
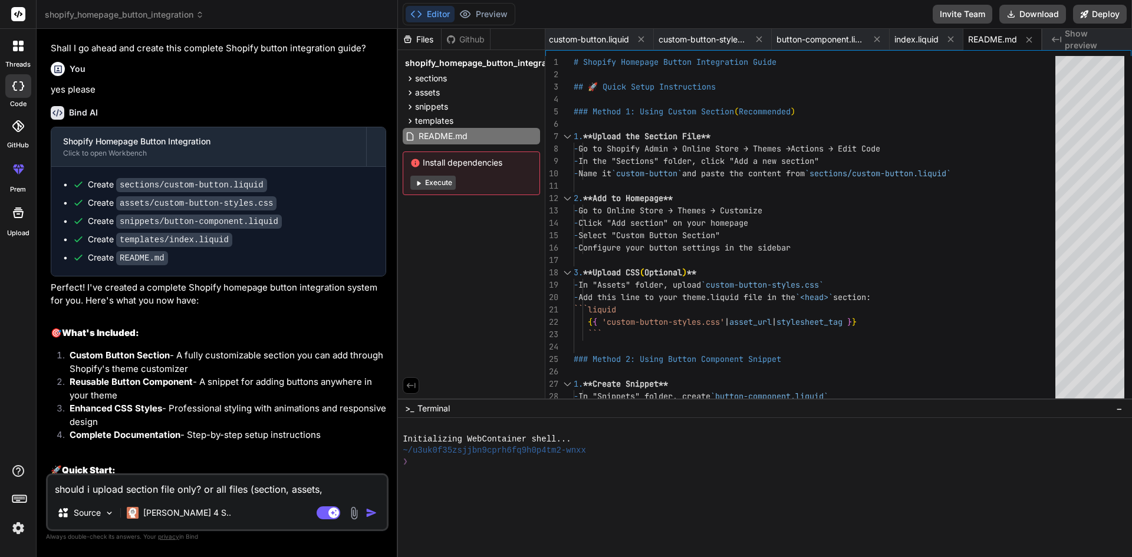
type textarea "should i upload section file only? or all files (section, assets,"
type textarea "x"
type textarea "should i upload section file only? or all files (section, assets, s"
type textarea "x"
type textarea "should i upload section file only? or all files (section, assets, sn"
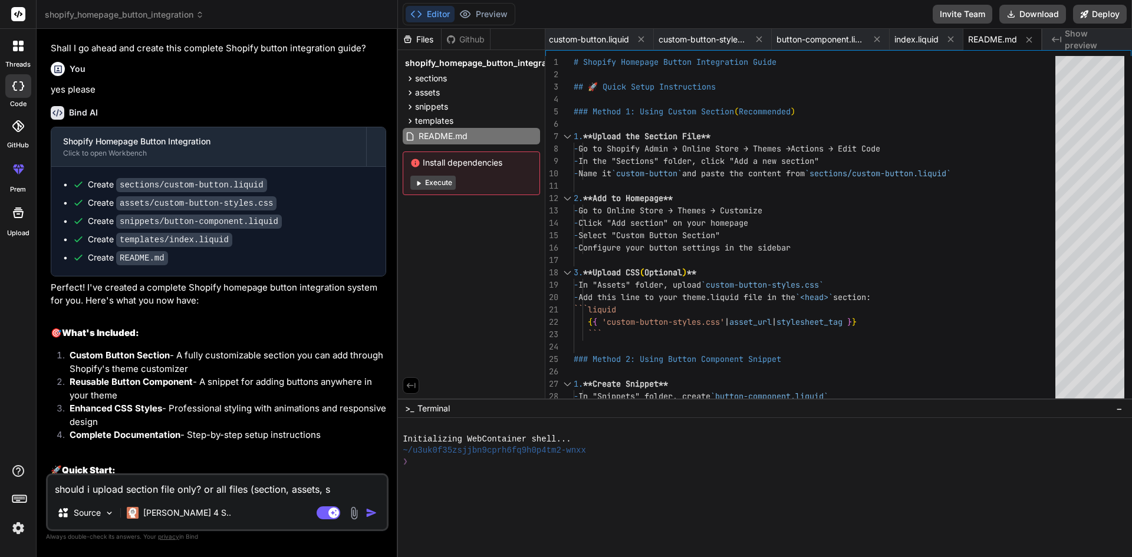
type textarea "x"
type textarea "should i upload section file only? or all files (section, assets, sni"
type textarea "x"
type textarea "should i upload section file only? or all files (section, assets, snip"
type textarea "x"
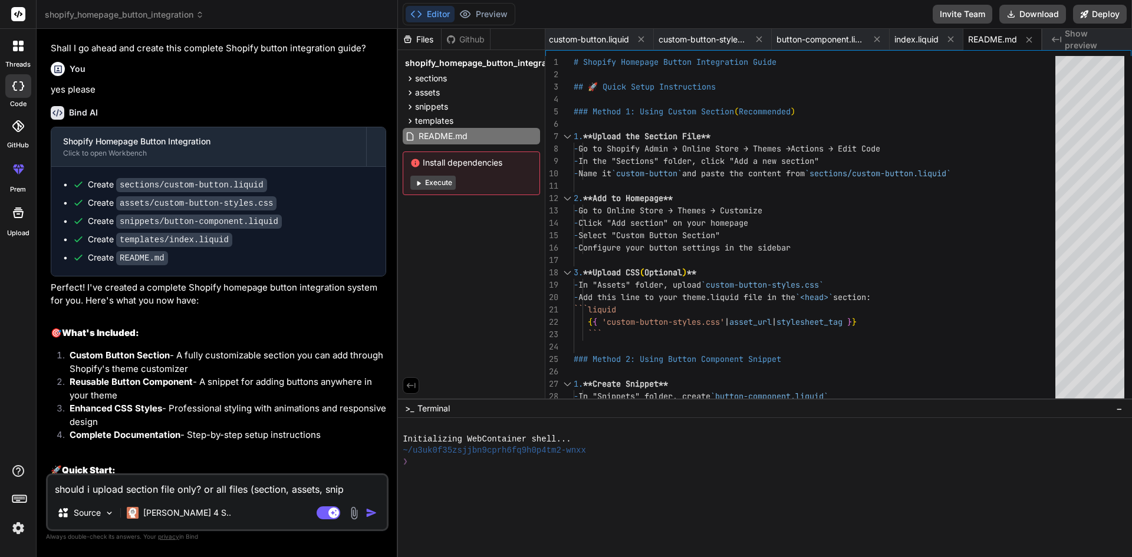
type textarea "should i upload section file only? or all files (section, assets, snipp"
type textarea "x"
type textarea "should i upload section file only? or all files (section, assets, snippe"
type textarea "x"
type textarea "should i upload section file only? or all files (section, assets, snippet"
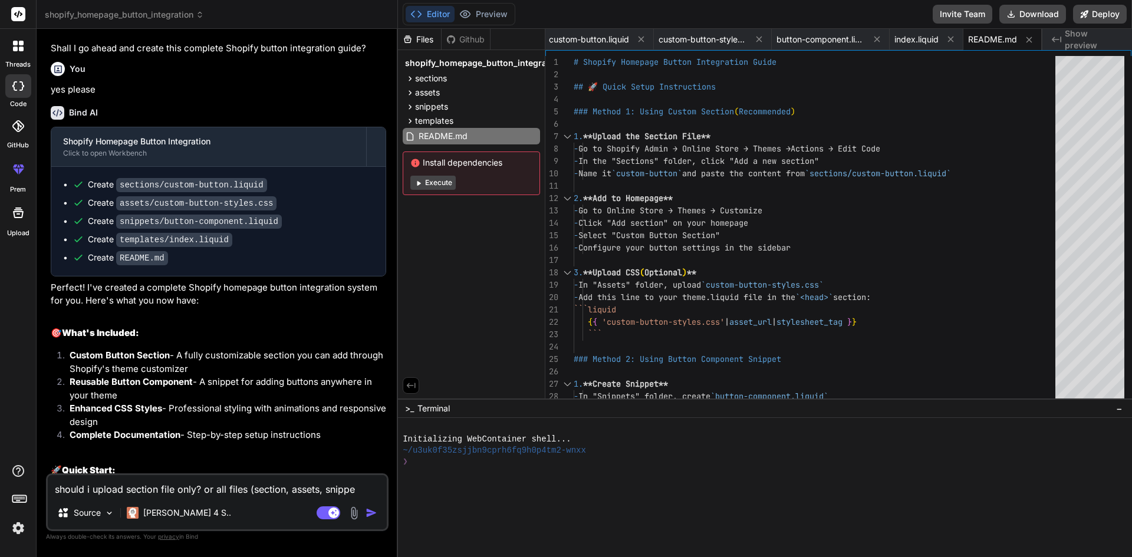
type textarea "x"
type textarea "should i upload section file only? or all files (section, assets, snippets"
type textarea "x"
type textarea "should i upload section file only? or all files (section, assets, snippets"
type textarea "x"
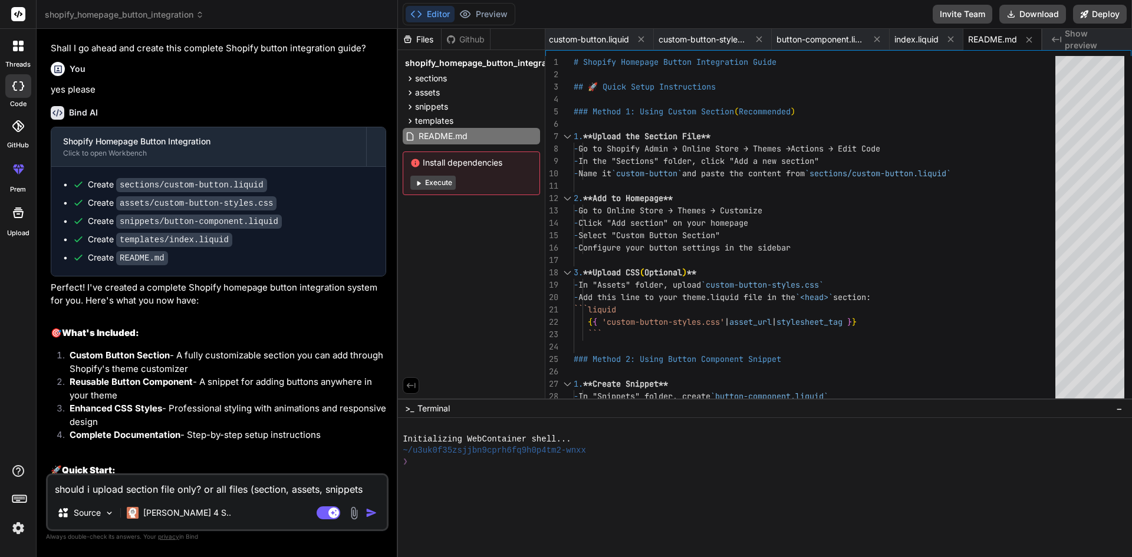
type textarea "should i upload section file only? or all files (section, assets, snippets &"
type textarea "x"
type textarea "should i upload section file only? or all files (section, assets, snippets &"
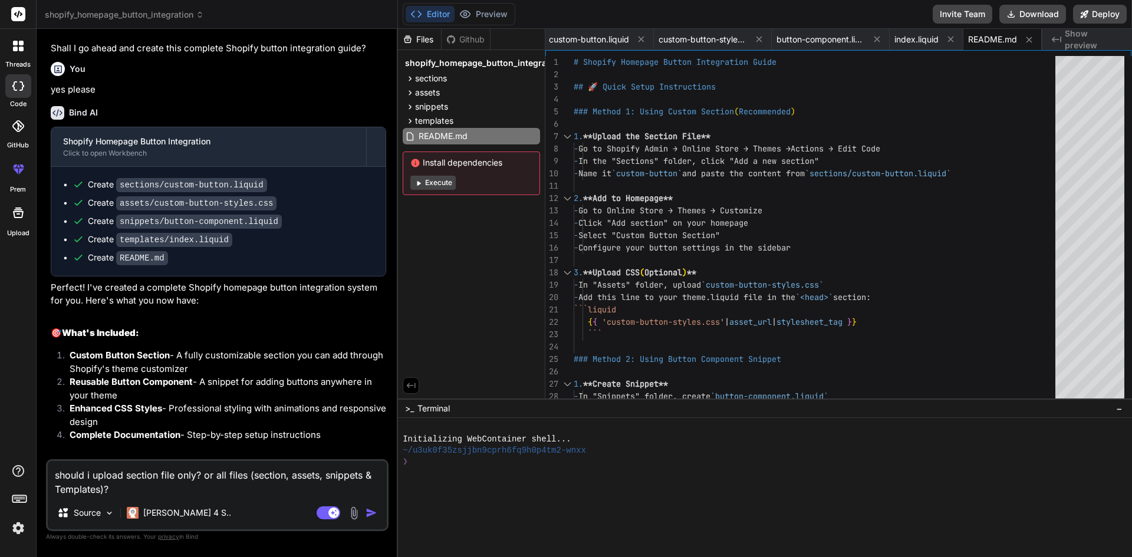
click at [228, 477] on textarea "should i upload section file only? or all files (section, assets, snippets & Te…" at bounding box center [217, 478] width 339 height 35
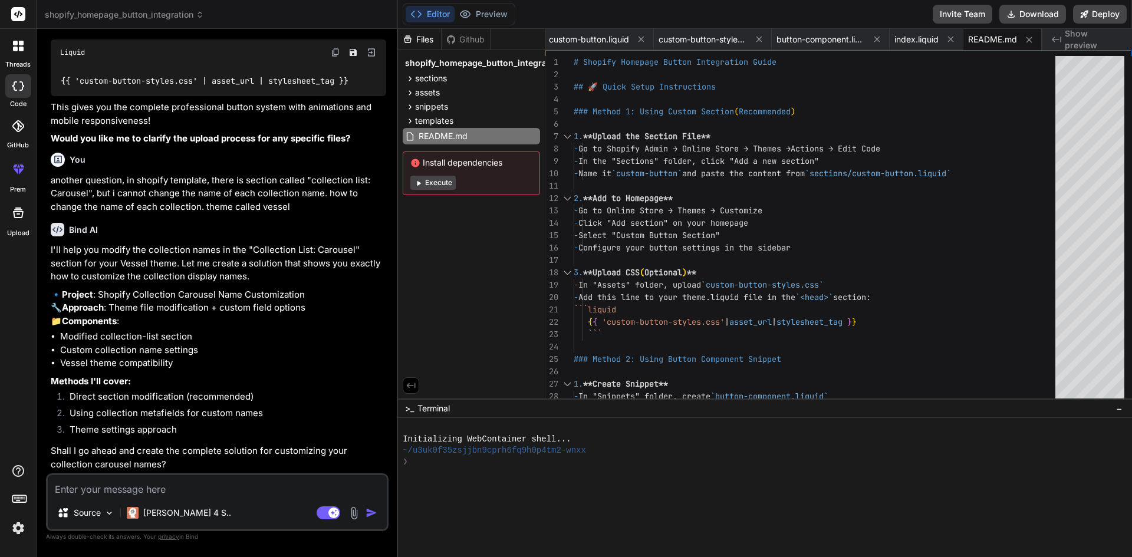
scroll to position [1546, 0]
click at [119, 381] on strong "Methods I'll cover:" at bounding box center [91, 380] width 80 height 11
click at [146, 481] on textarea at bounding box center [217, 485] width 339 height 21
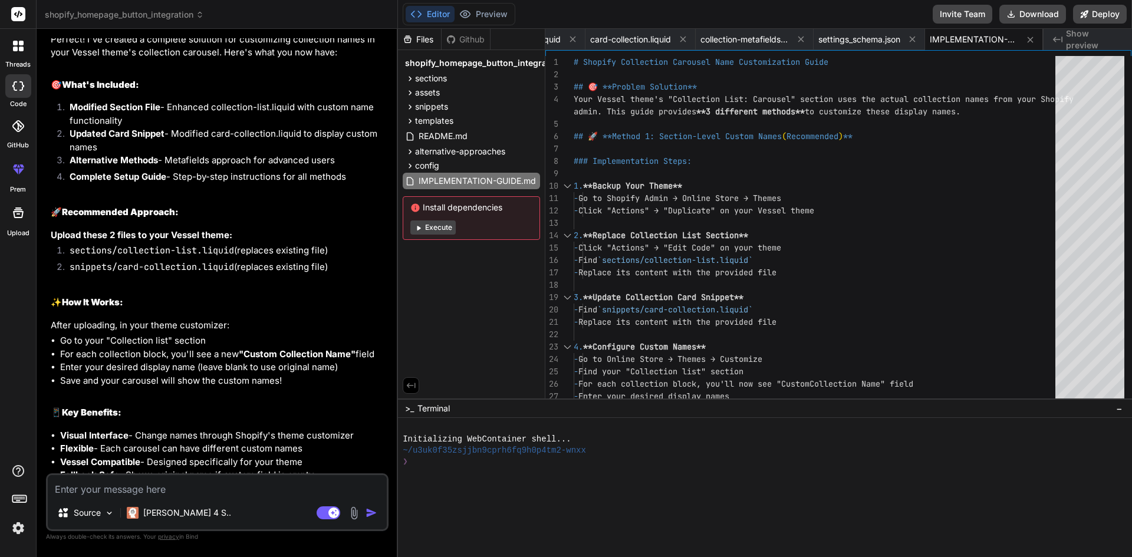
scroll to position [2248, 0]
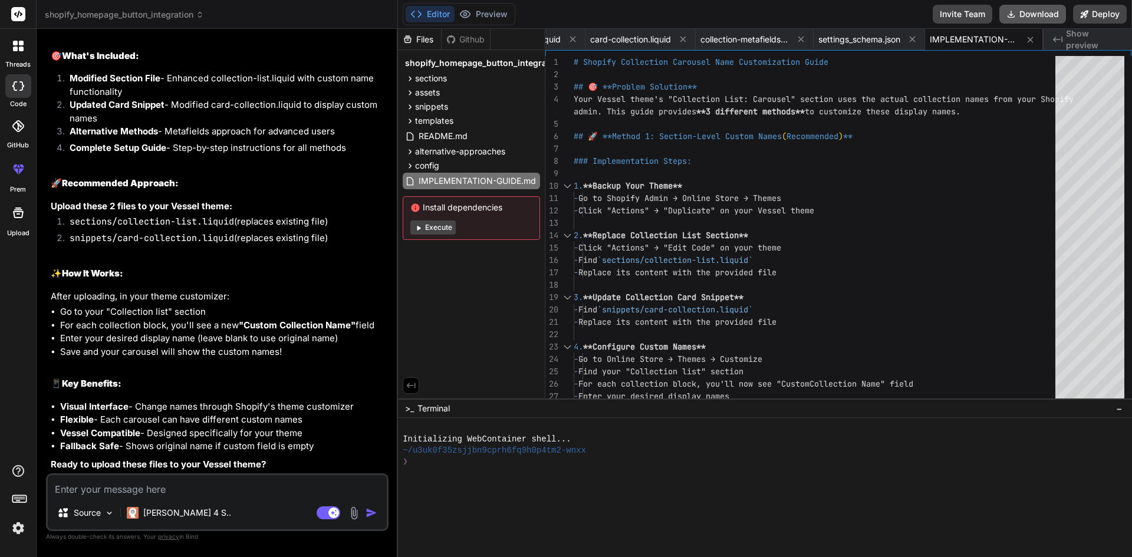
click at [1033, 14] on button "Download" at bounding box center [1032, 14] width 67 height 19
click at [213, 481] on textarea at bounding box center [217, 485] width 339 height 21
paste textarea "alternative-approaches"
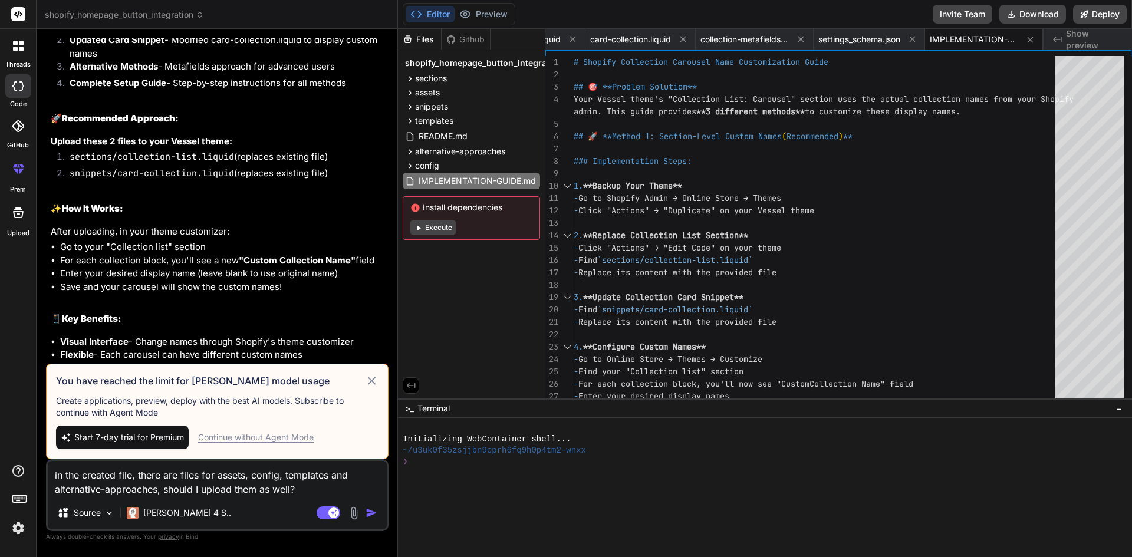
click at [368, 381] on icon at bounding box center [372, 381] width 14 height 14
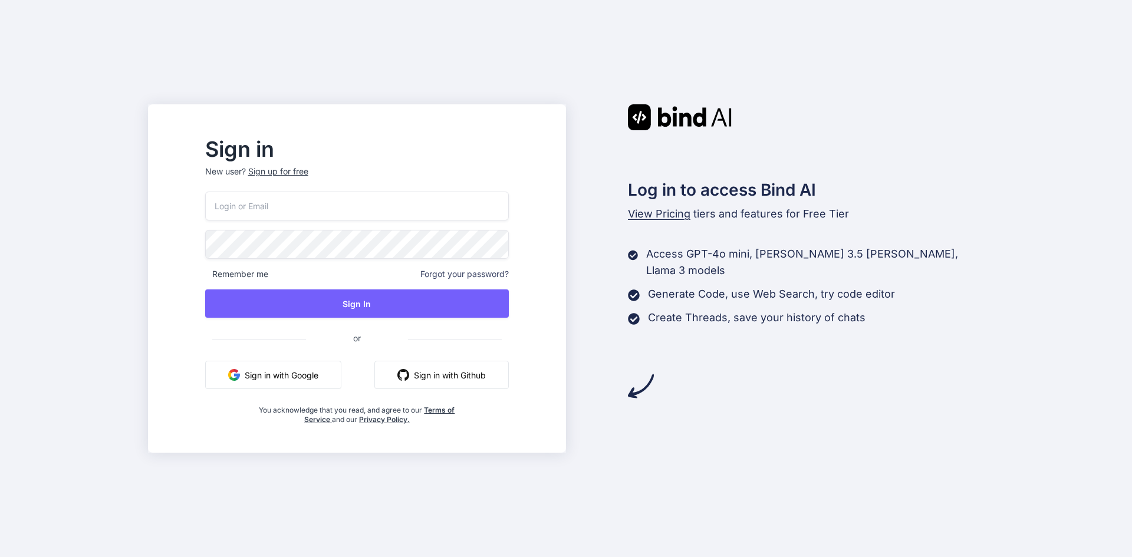
click at [375, 210] on input "email" at bounding box center [357, 206] width 304 height 29
type input "mazen.mamdouh@decathlon.com"
click at [339, 379] on button "Sign in with Google" at bounding box center [273, 375] width 136 height 28
